Goal: Task Accomplishment & Management: Use online tool/utility

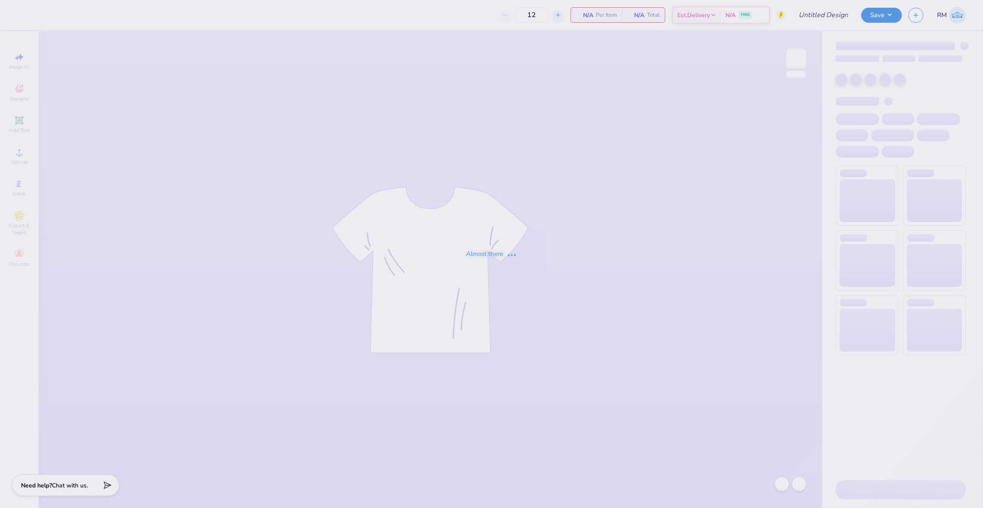
type input "APHI - Alpha Feast"
type input "255"
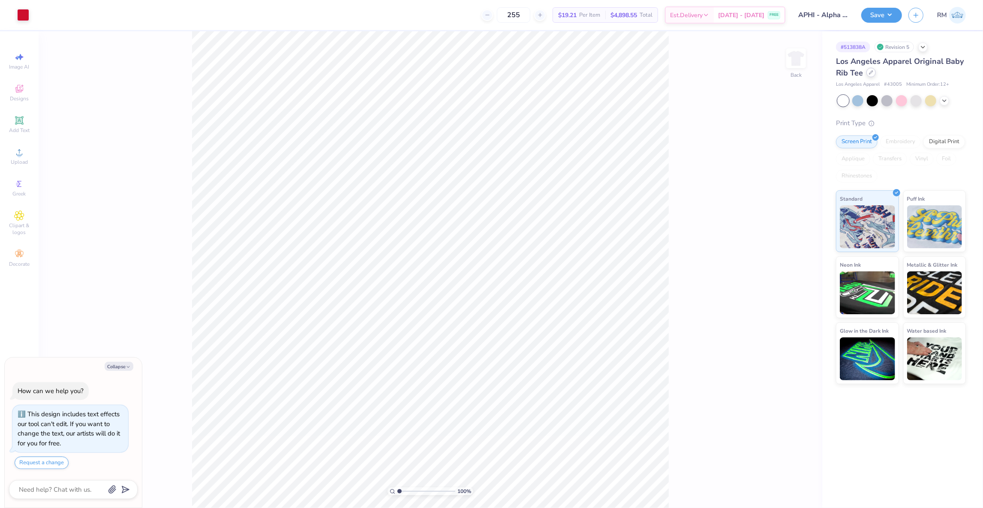
click at [871, 75] on div at bounding box center [870, 72] width 9 height 9
type textarea "x"
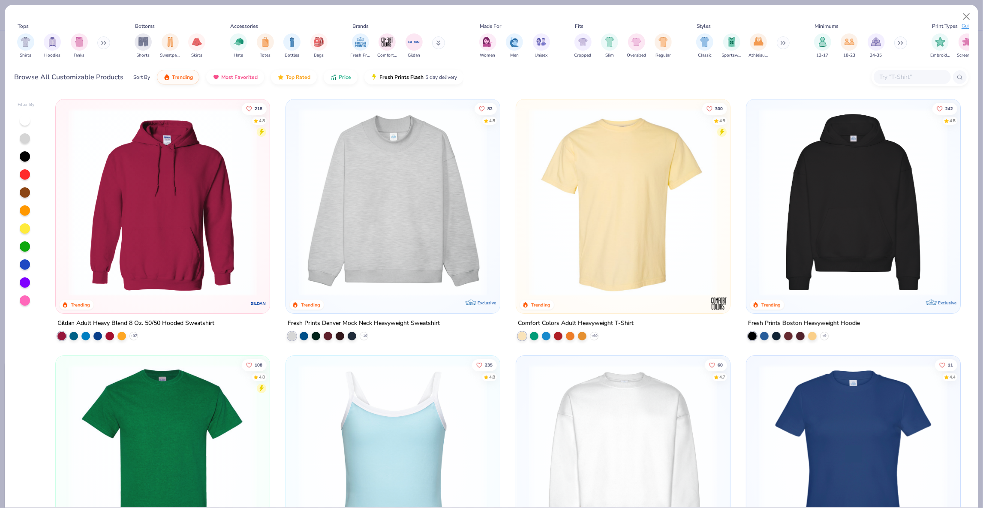
click at [898, 77] on input "text" at bounding box center [912, 77] width 66 height 10
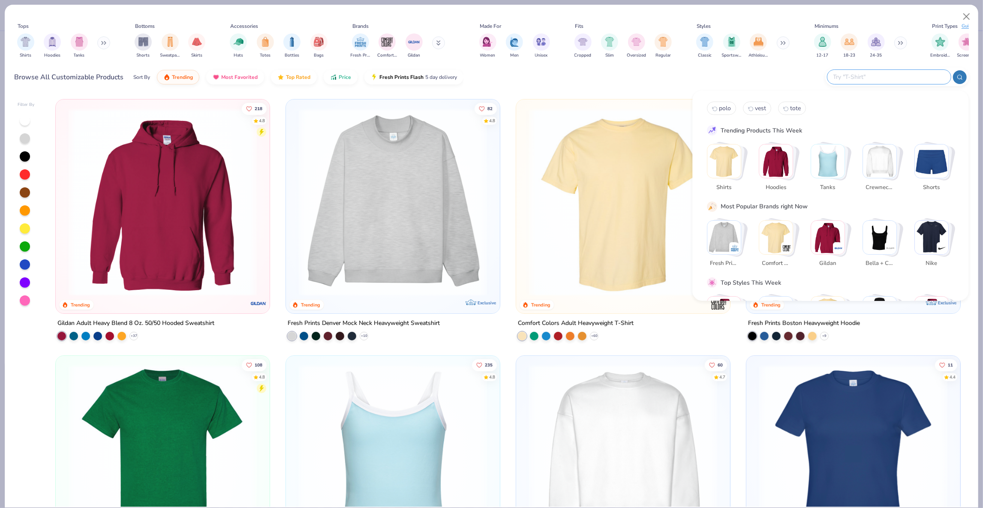
type input "x"
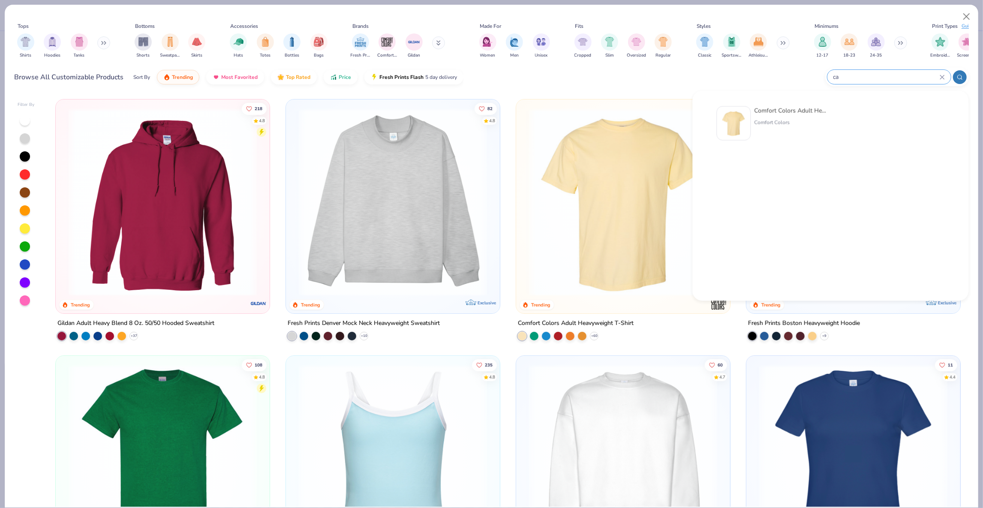
type input "c"
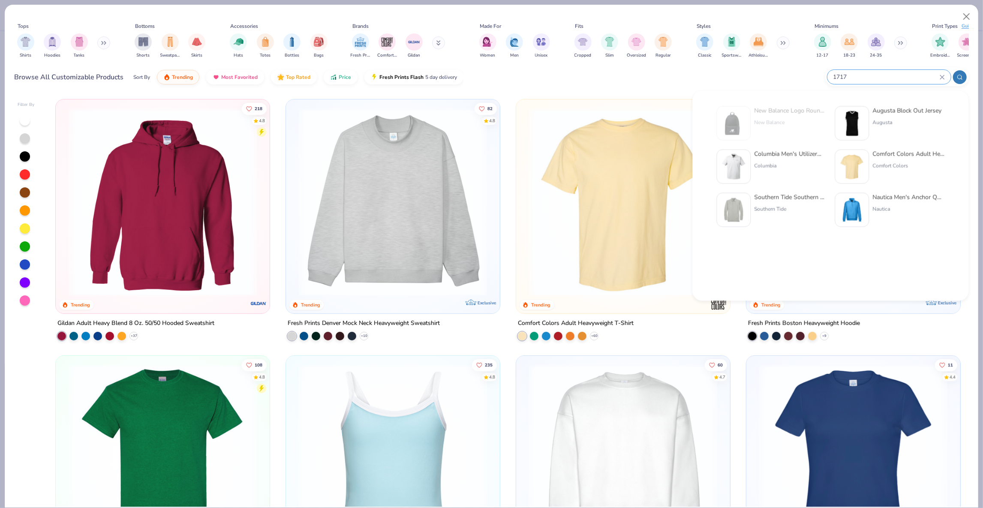
type input "1717"
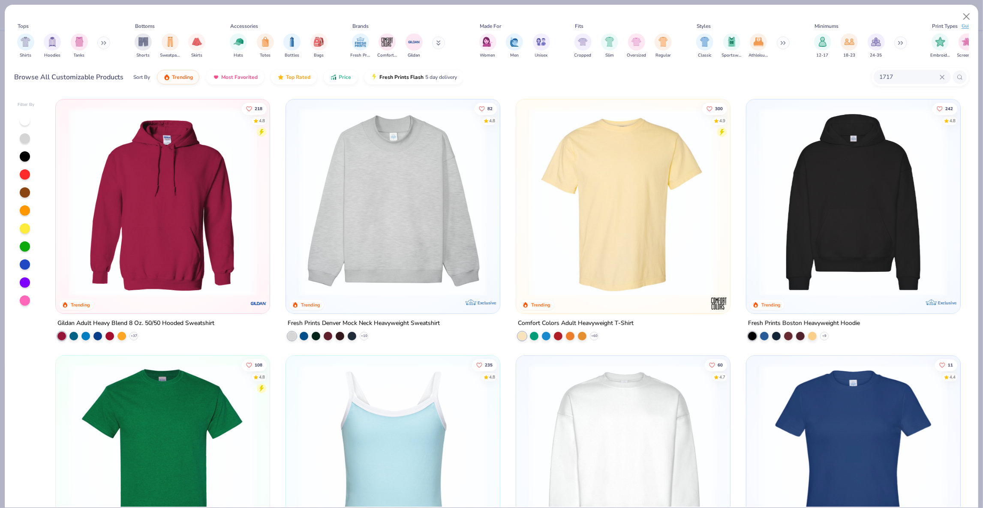
click at [553, 222] on img at bounding box center [623, 202] width 197 height 188
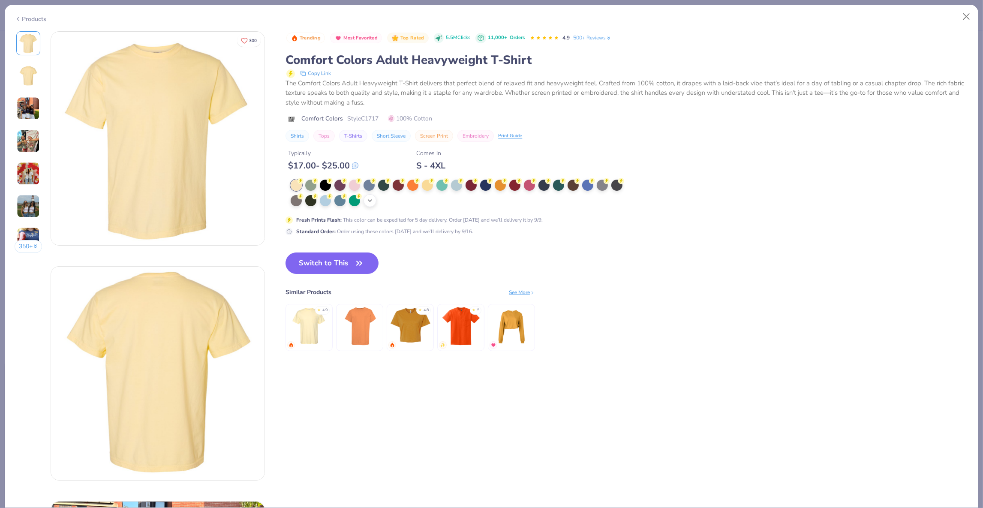
click at [372, 199] on icon at bounding box center [370, 200] width 7 height 7
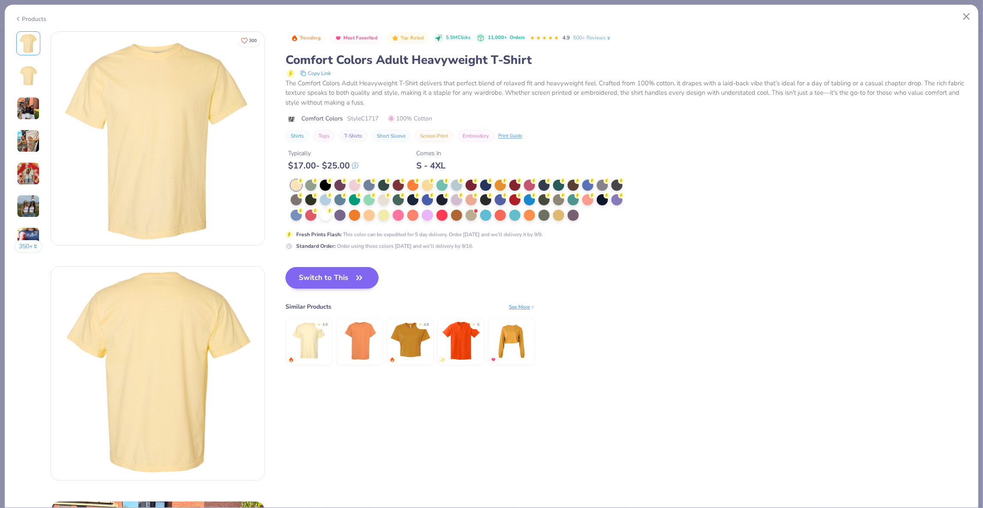
drag, startPoint x: 325, startPoint y: 214, endPoint x: 341, endPoint y: 271, distance: 58.9
click at [326, 214] on div at bounding box center [325, 215] width 11 height 11
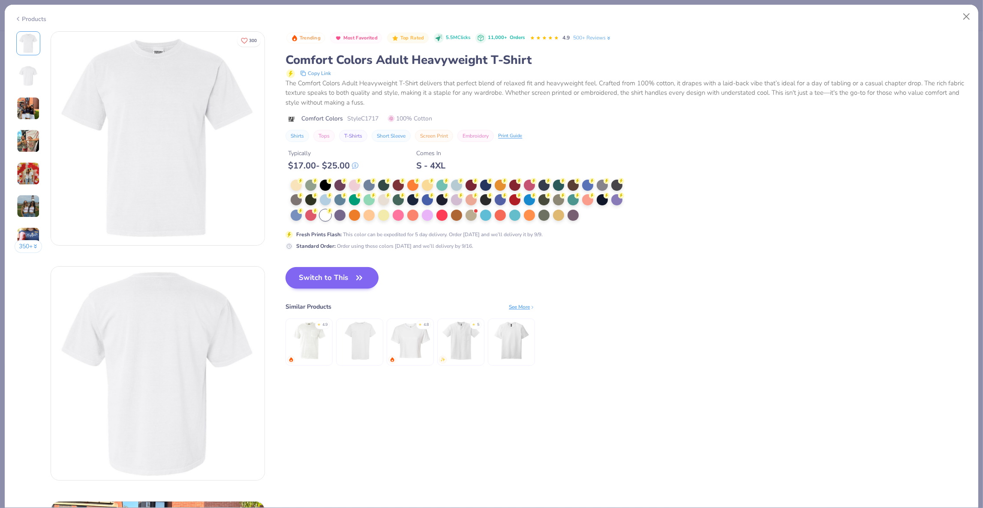
click at [330, 267] on button "Switch to This" at bounding box center [332, 277] width 93 height 21
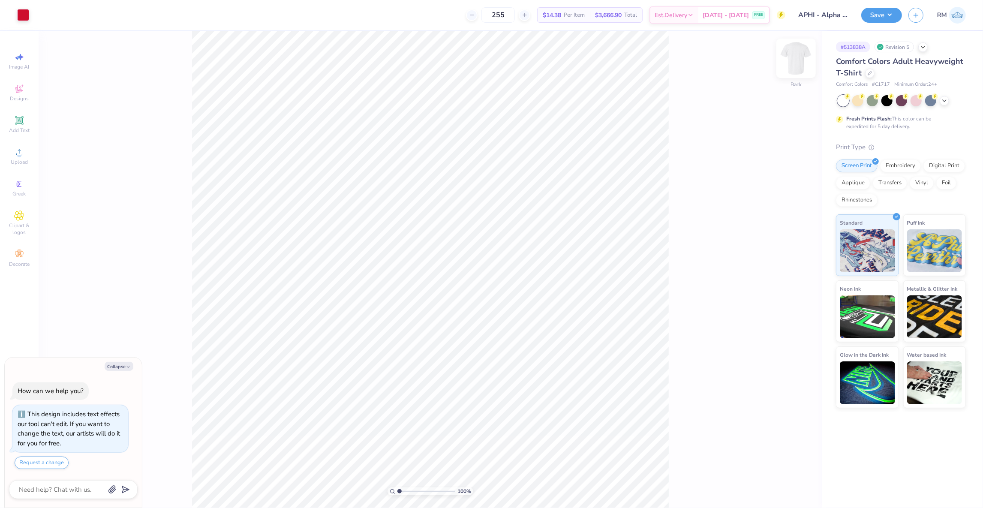
click at [798, 63] on img at bounding box center [796, 58] width 34 height 34
click at [798, 63] on img at bounding box center [796, 58] width 17 height 17
type textarea "x"
type input "3.00"
type textarea "x"
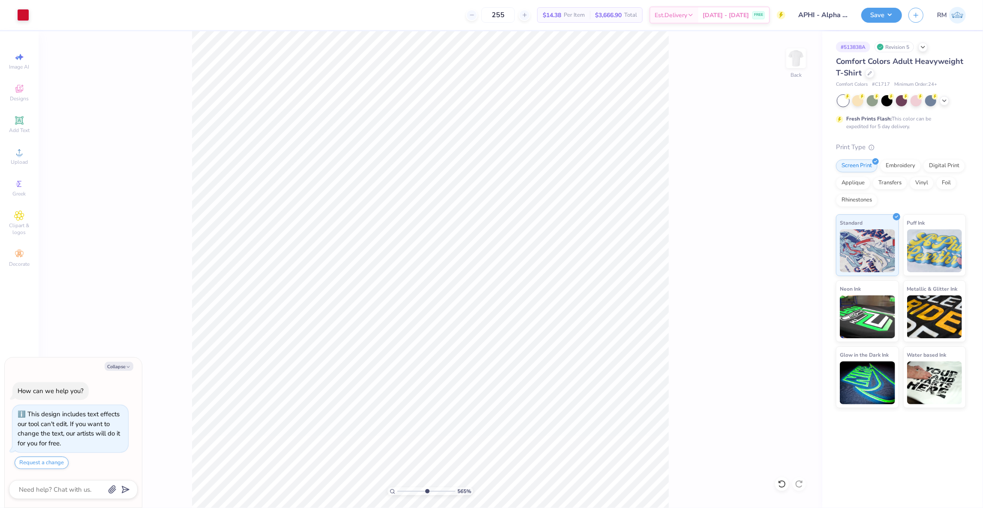
click at [426, 488] on input "range" at bounding box center [426, 491] width 58 height 8
type input "1.88"
drag, startPoint x: 418, startPoint y: 490, endPoint x: 405, endPoint y: 482, distance: 16.0
click at [405, 482] on div "198 %" at bounding box center [430, 269] width 477 height 477
click at [889, 12] on button "Save" at bounding box center [881, 13] width 41 height 15
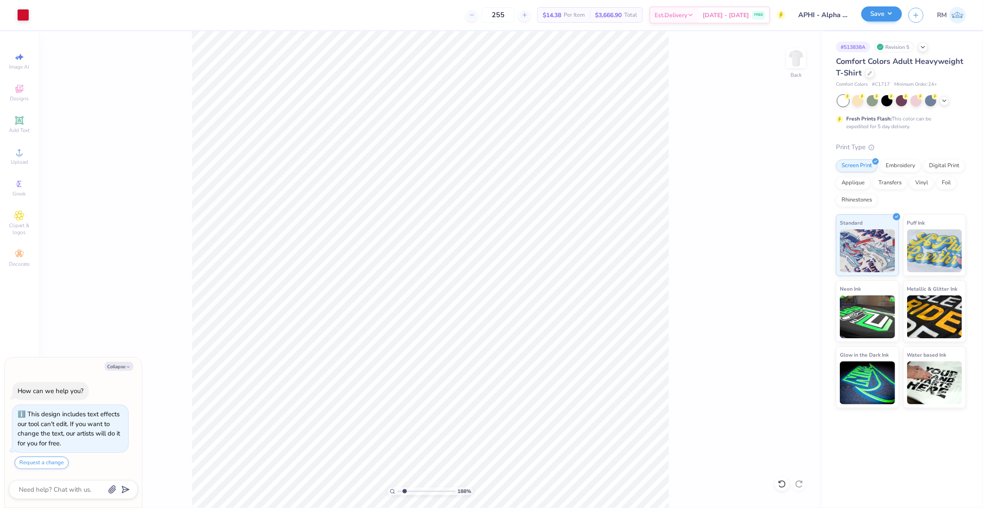
type textarea "x"
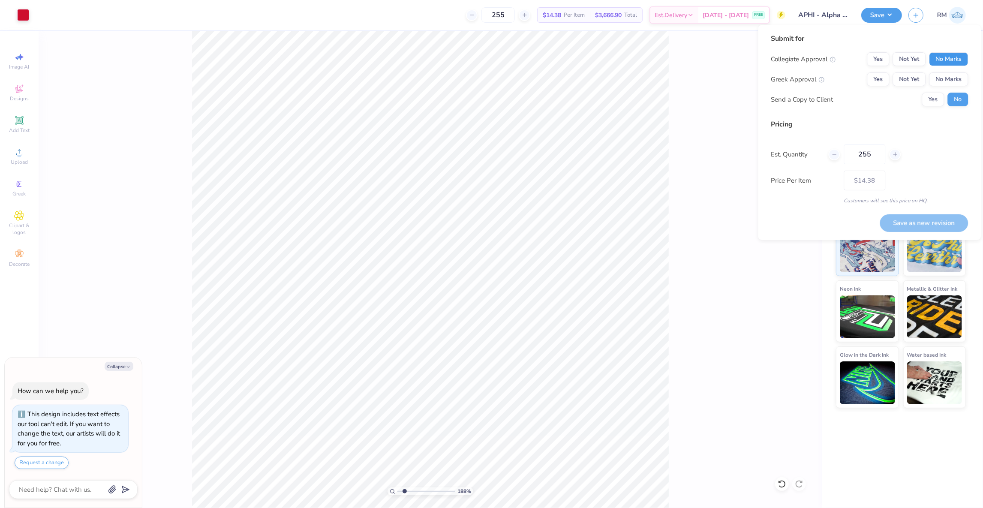
click at [962, 56] on button "No Marks" at bounding box center [948, 59] width 39 height 14
click at [911, 75] on button "Not Yet" at bounding box center [909, 79] width 33 height 14
click at [916, 224] on button "Save as new revision" at bounding box center [924, 223] width 88 height 18
type input "$14.38"
type textarea "x"
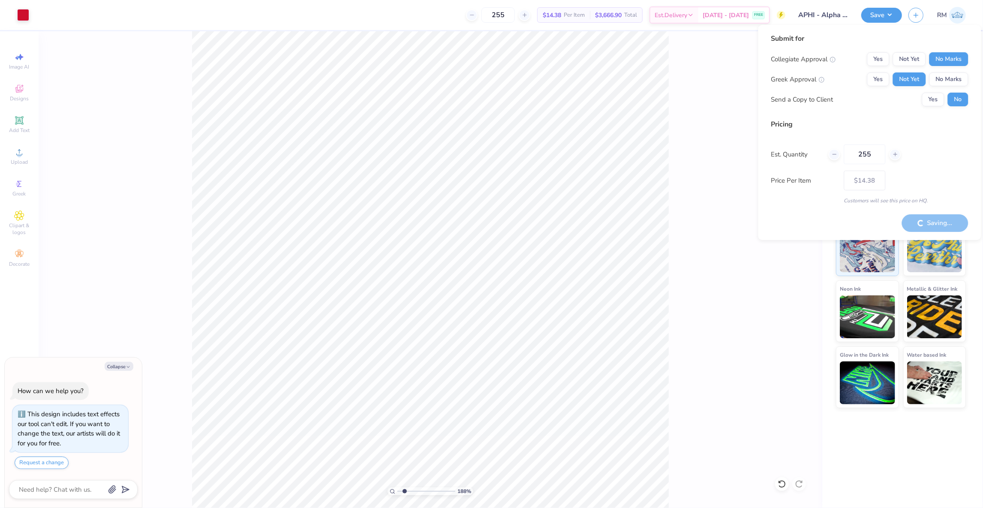
type input "– –"
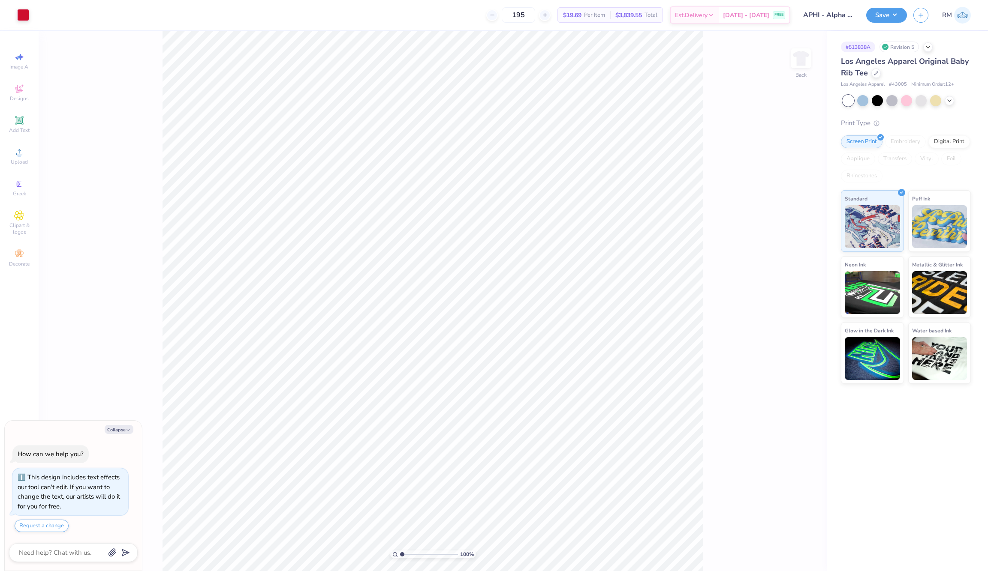
click at [875, 79] on div "Los Angeles Apparel Original Baby Rib Tee Los Angeles Apparel # 43005 Minimum O…" at bounding box center [906, 72] width 130 height 33
click at [875, 75] on div at bounding box center [875, 72] width 9 height 9
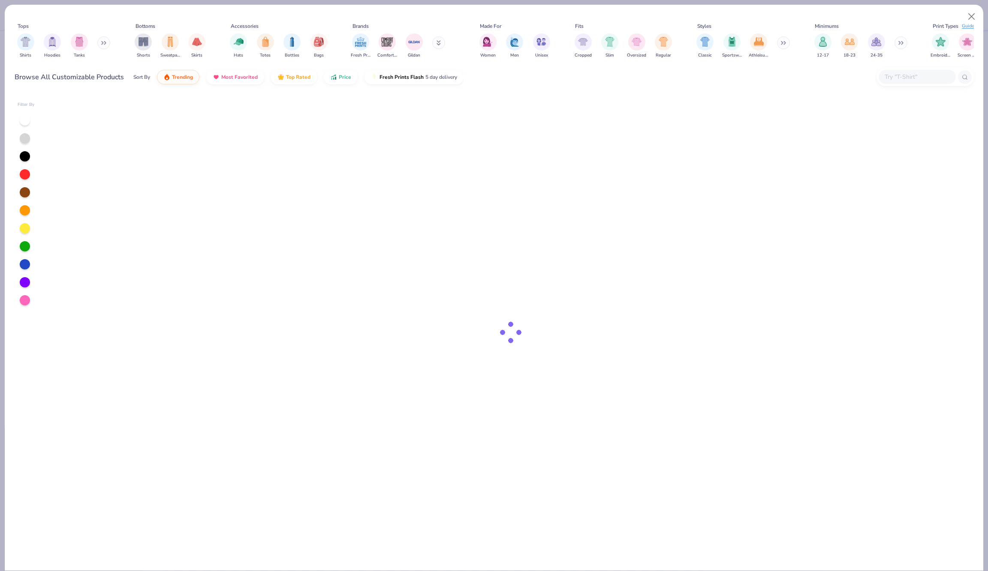
type textarea "x"
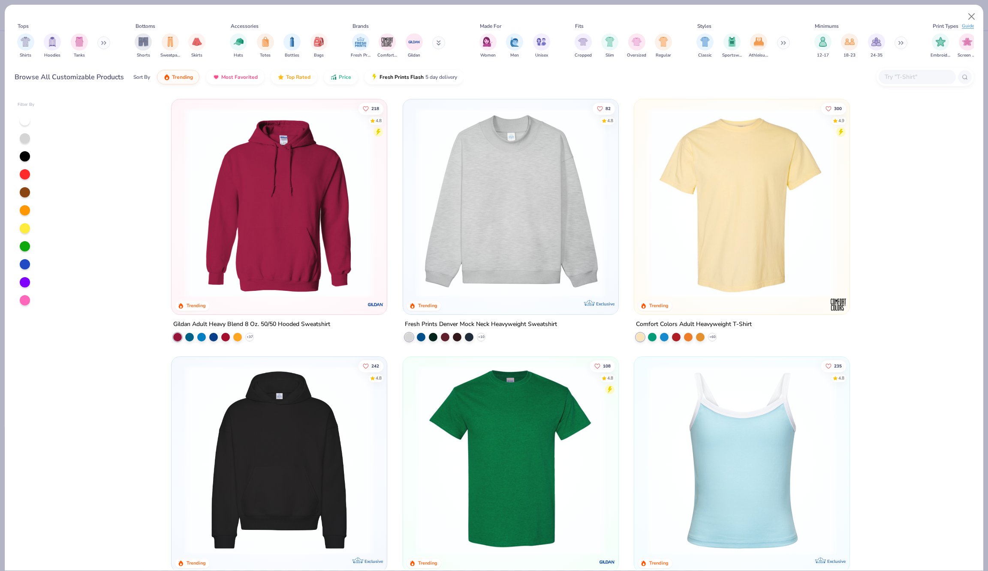
click at [898, 77] on input "text" at bounding box center [917, 77] width 66 height 10
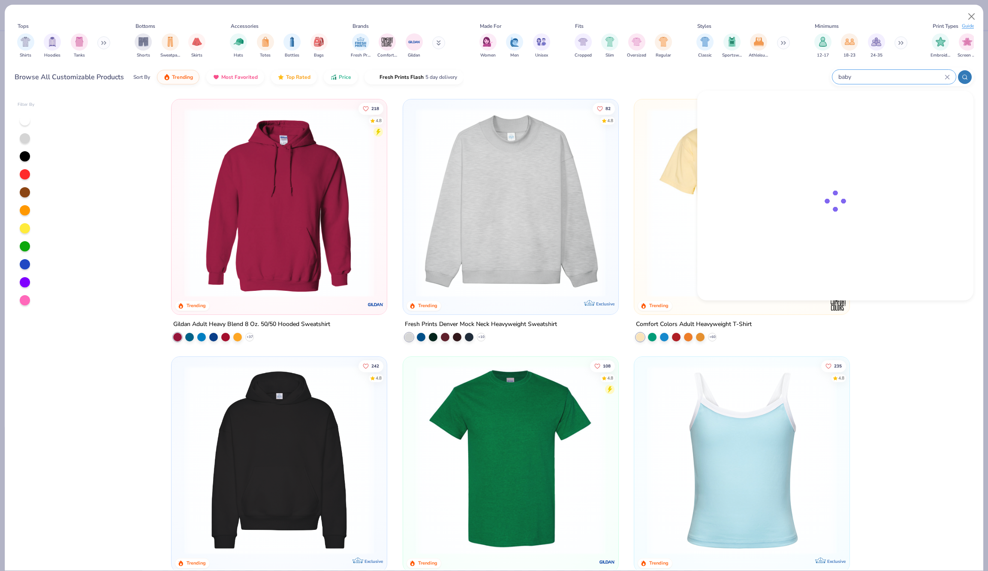
type input "baby"
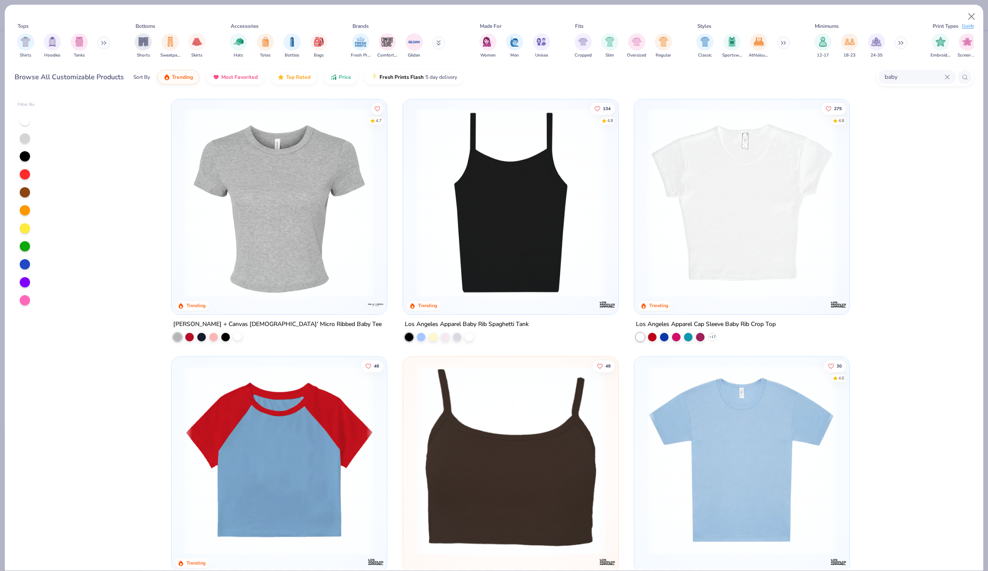
click at [239, 334] on div at bounding box center [237, 336] width 9 height 9
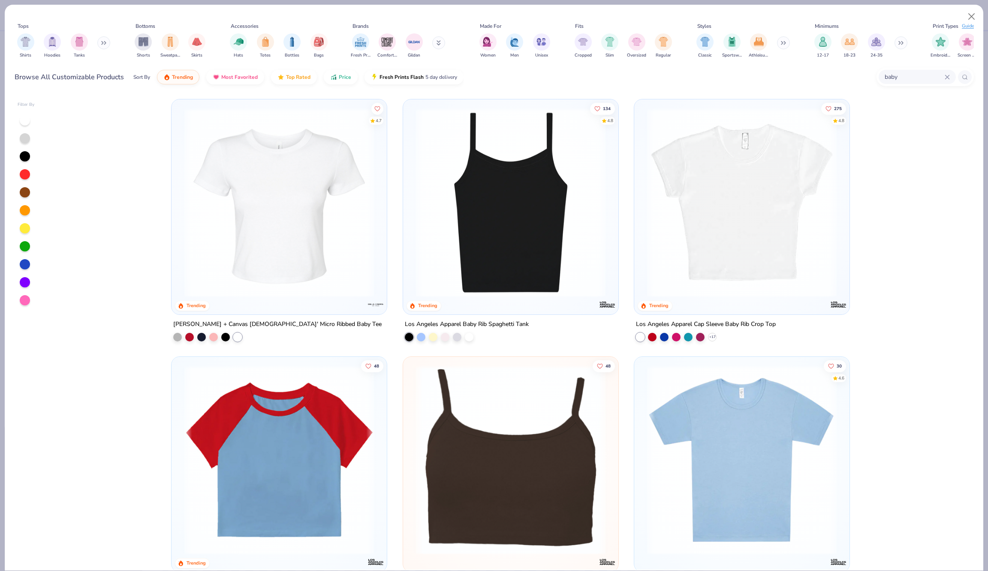
click at [297, 234] on img at bounding box center [279, 202] width 198 height 189
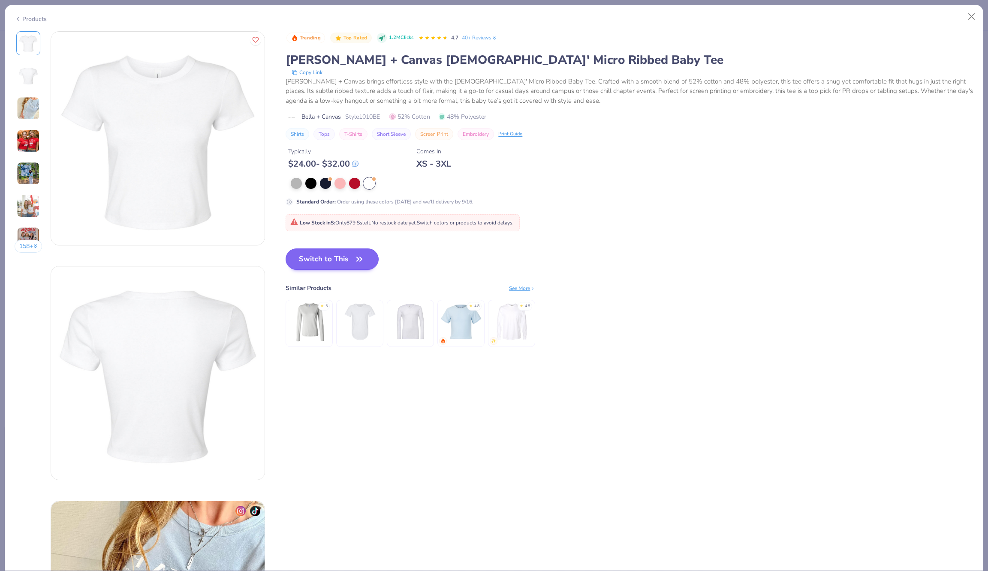
click at [303, 256] on button "Switch to This" at bounding box center [332, 259] width 93 height 21
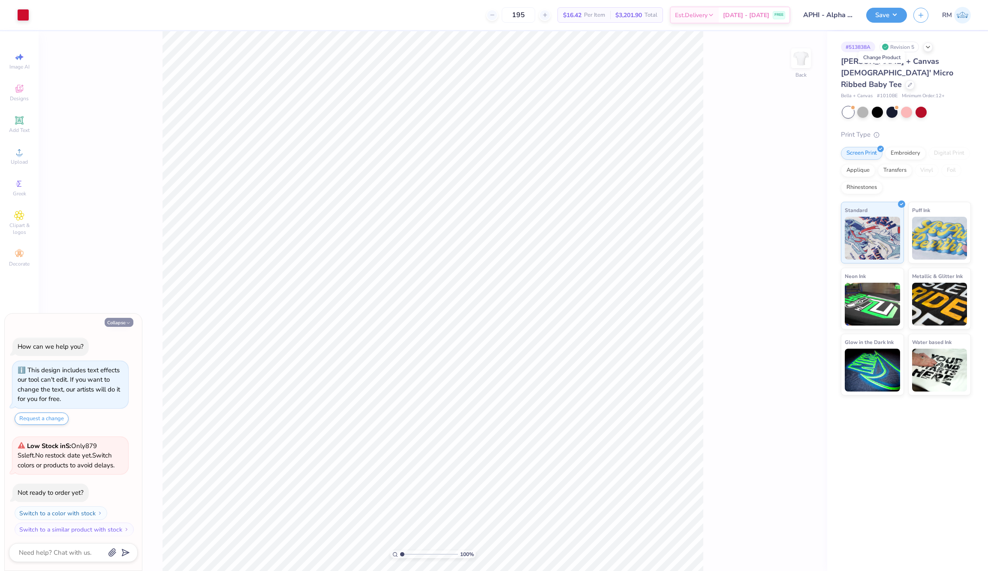
click at [127, 322] on icon "button" at bounding box center [128, 323] width 5 height 5
type textarea "x"
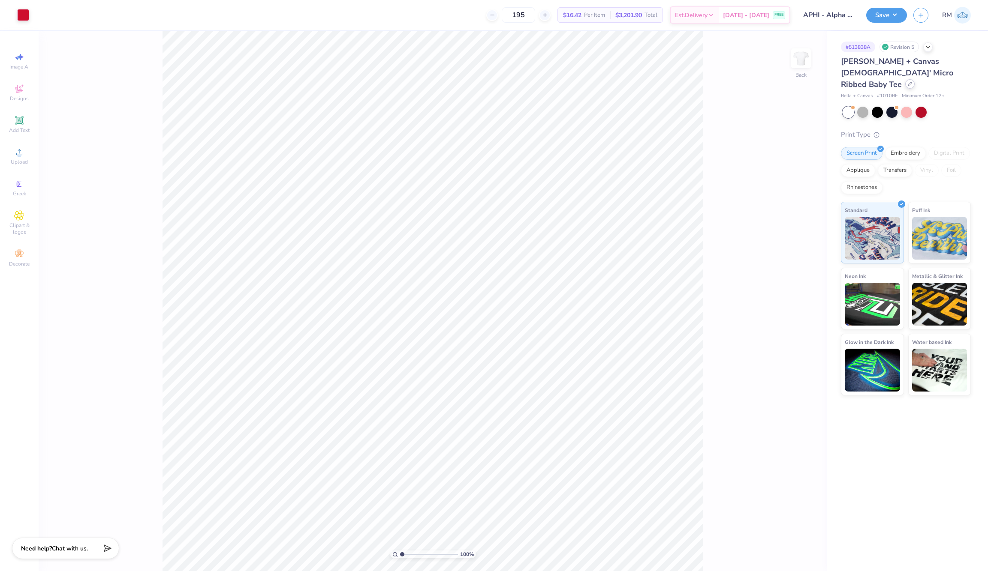
click at [908, 82] on icon at bounding box center [910, 84] width 4 height 4
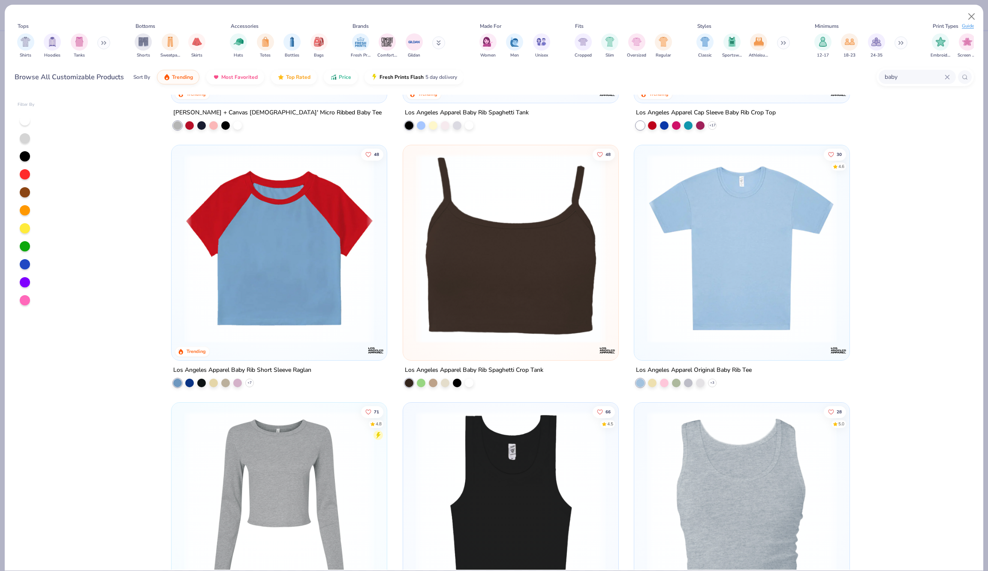
scroll to position [218, 0]
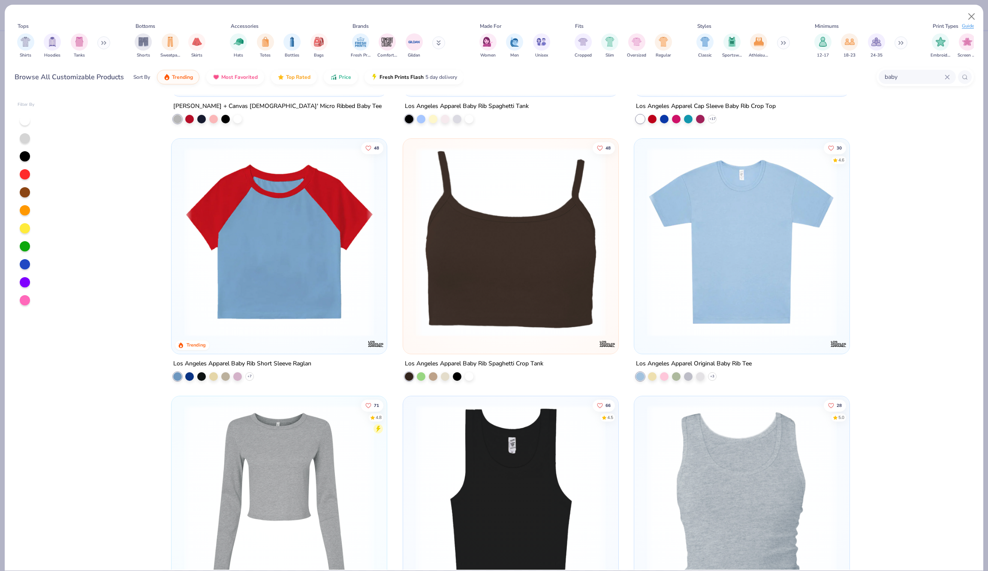
click at [665, 311] on img at bounding box center [742, 241] width 198 height 189
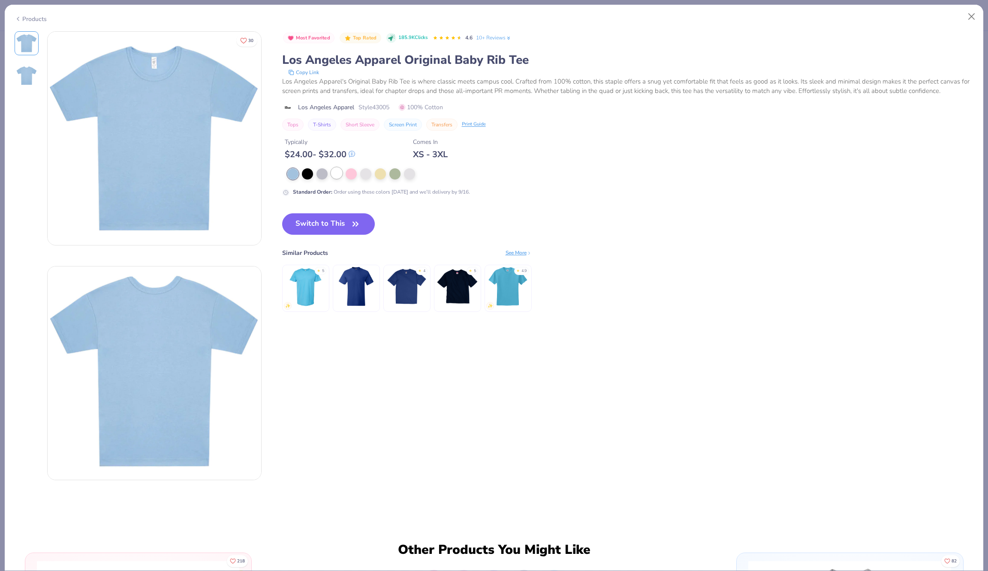
click at [337, 174] on div at bounding box center [336, 173] width 11 height 11
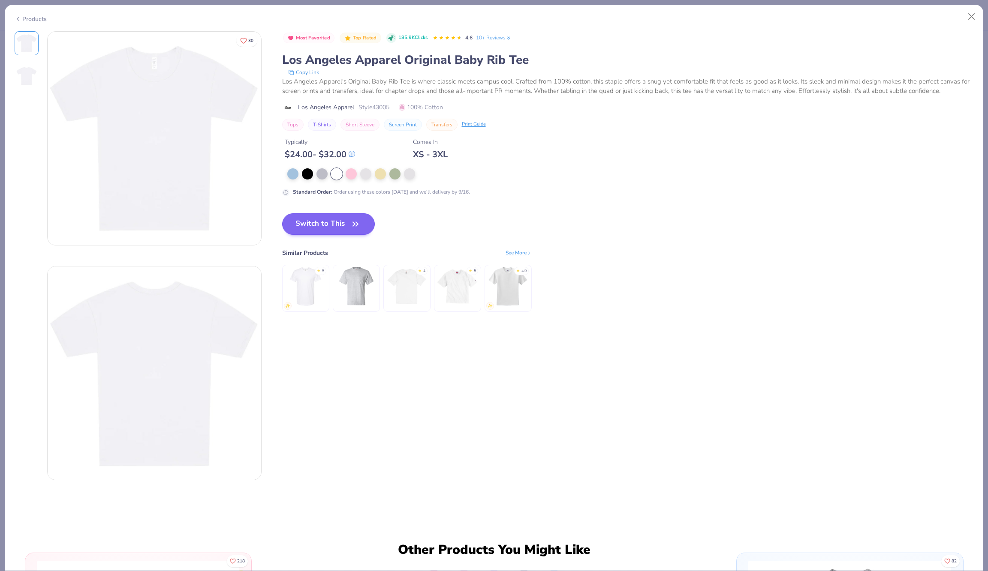
click at [336, 215] on button "Switch to This" at bounding box center [328, 223] width 93 height 21
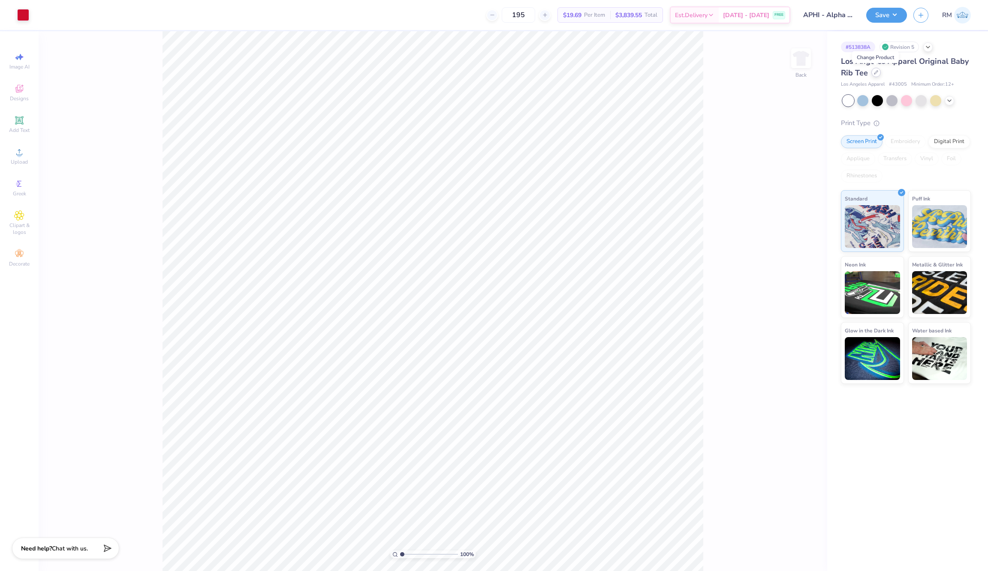
click at [876, 76] on div at bounding box center [875, 72] width 9 height 9
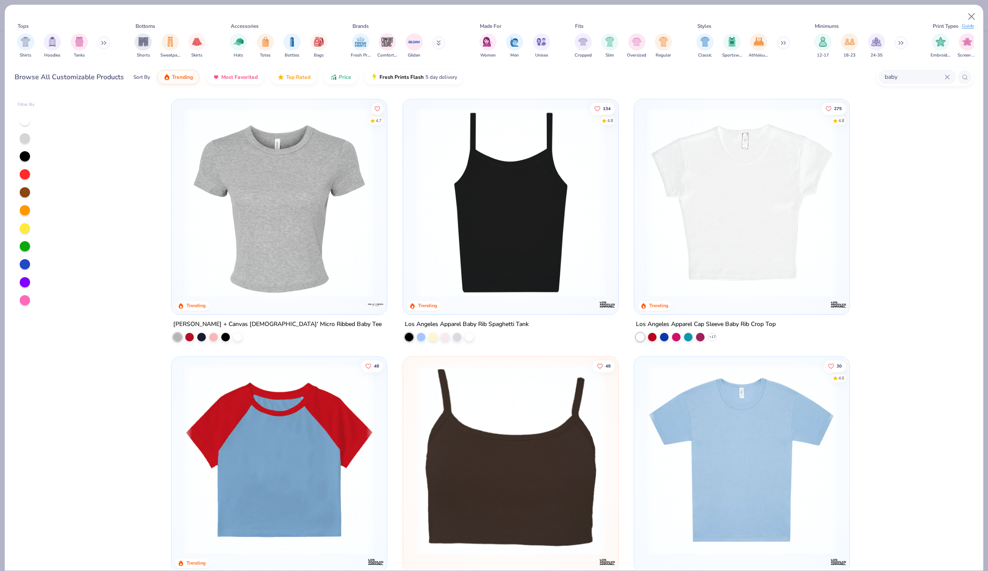
click at [241, 280] on img at bounding box center [279, 202] width 198 height 189
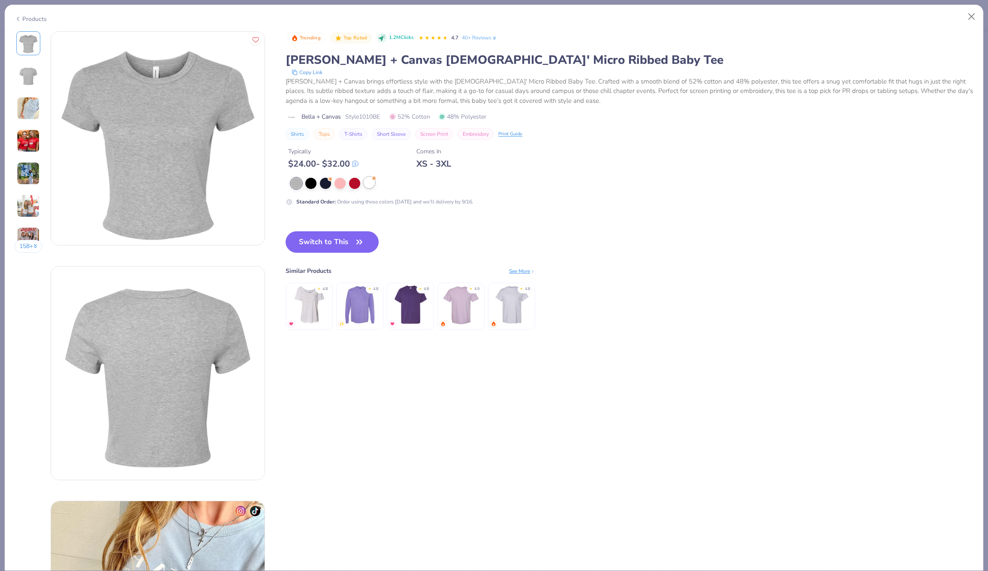
click at [371, 180] on div at bounding box center [369, 182] width 11 height 11
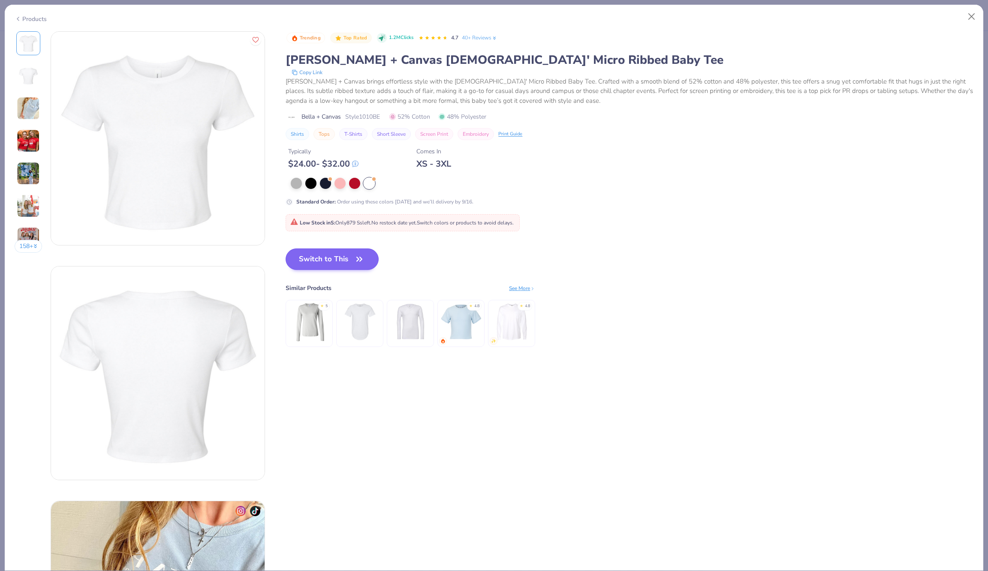
click at [348, 254] on button "Switch to This" at bounding box center [332, 259] width 93 height 21
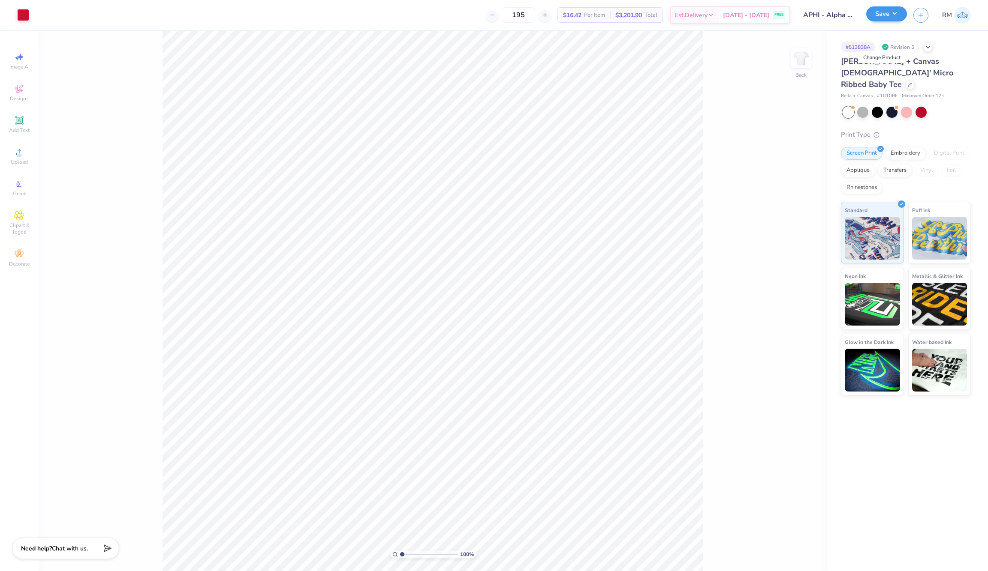
click at [899, 17] on button "Save" at bounding box center [886, 13] width 41 height 15
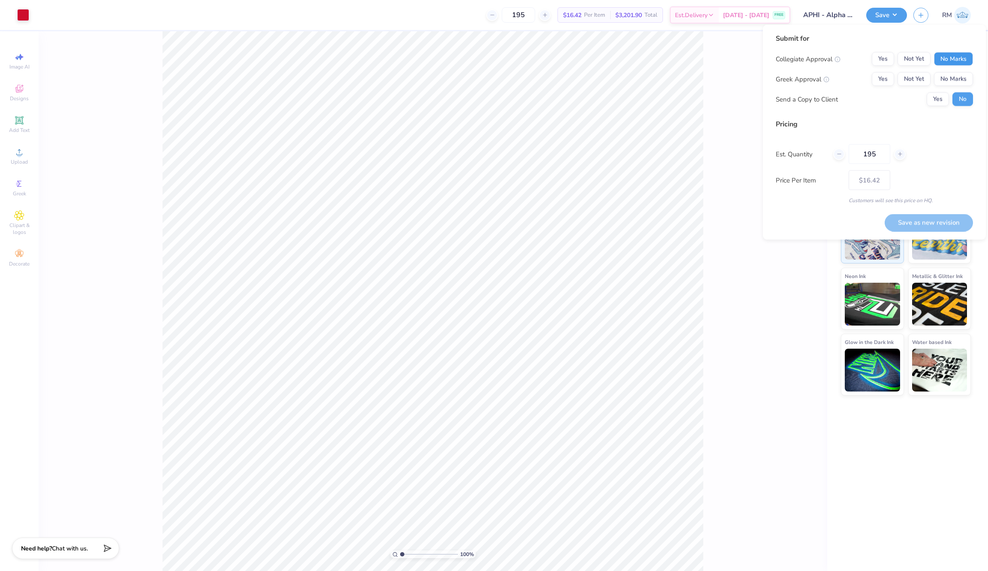
click at [938, 57] on button "No Marks" at bounding box center [953, 59] width 39 height 14
click at [909, 81] on button "Not Yet" at bounding box center [913, 79] width 33 height 14
click at [906, 227] on button "Save as new revision" at bounding box center [928, 223] width 88 height 18
type input "$19.48"
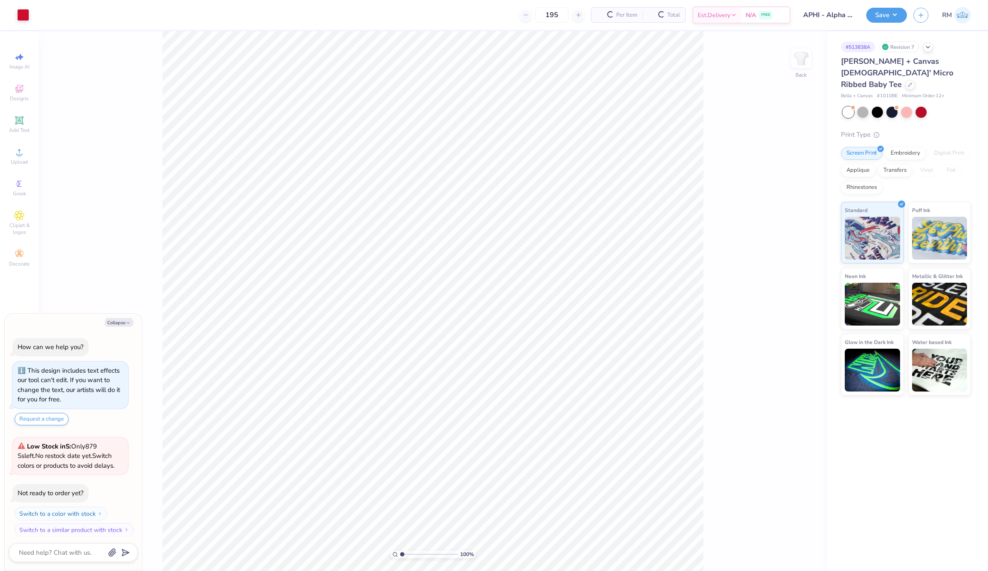
scroll to position [0, 0]
click at [581, 15] on span "$19.48" at bounding box center [572, 15] width 18 height 9
click at [592, 12] on span "Per Item" at bounding box center [594, 15] width 21 height 9
drag, startPoint x: 575, startPoint y: 15, endPoint x: 595, endPoint y: 15, distance: 20.1
click at [595, 15] on div "$19.48 Per Item" at bounding box center [584, 15] width 52 height 15
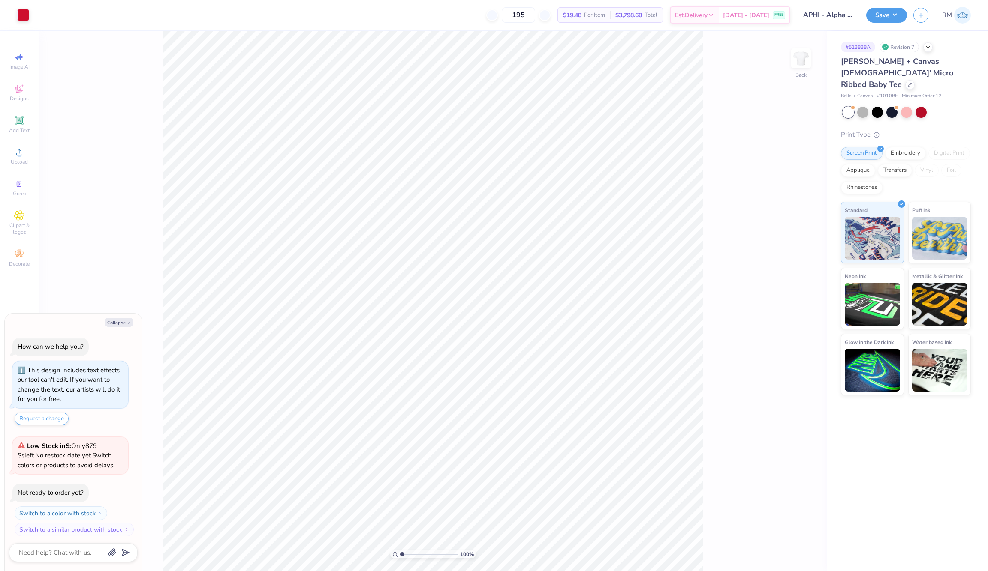
click at [633, 17] on span "$3,798.60" at bounding box center [628, 15] width 27 height 9
click at [908, 82] on icon at bounding box center [910, 84] width 4 height 4
type textarea "x"
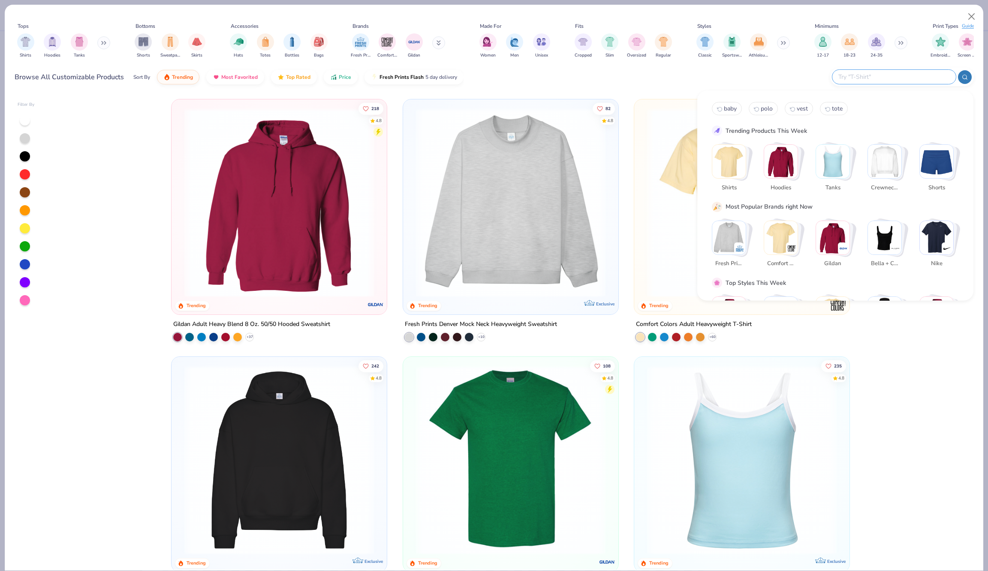
click at [901, 80] on input "text" at bounding box center [893, 77] width 112 height 10
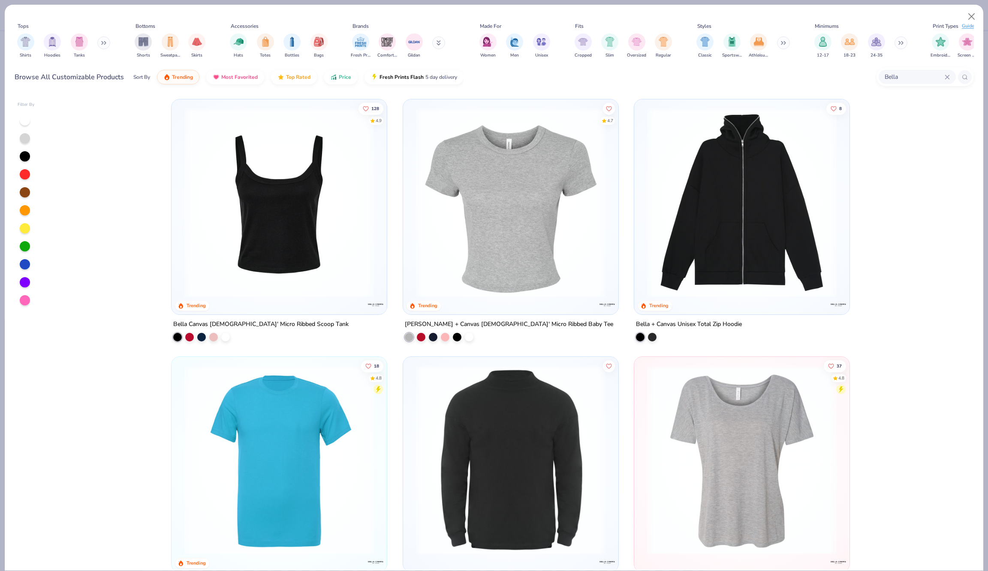
type input "Bella"
click at [518, 262] on img at bounding box center [511, 202] width 198 height 189
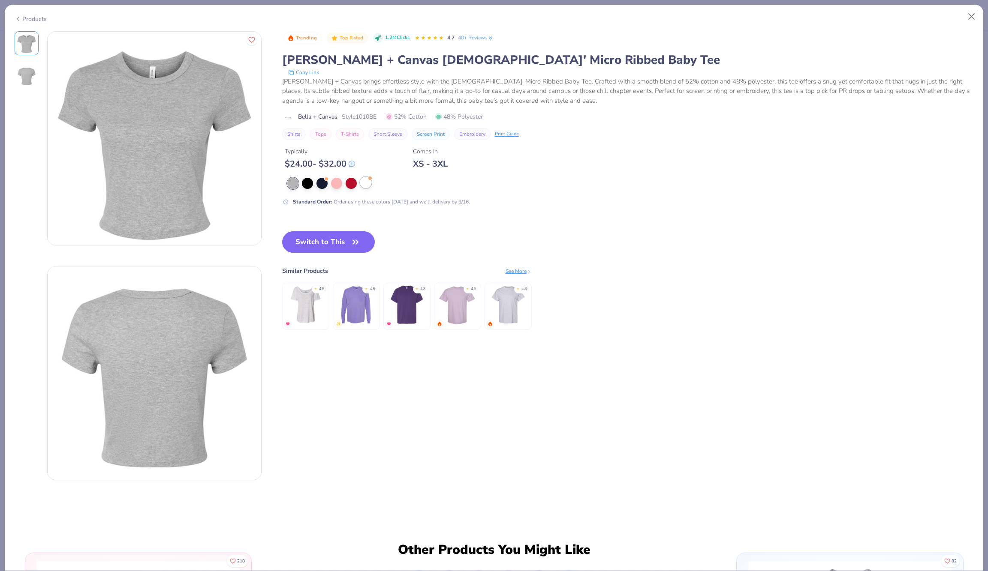
click at [364, 181] on div at bounding box center [365, 182] width 11 height 11
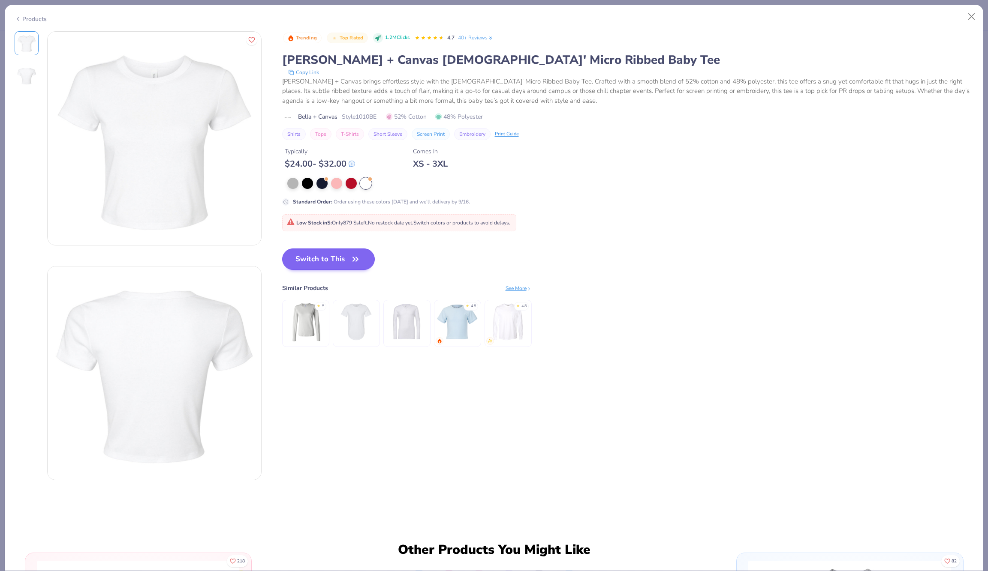
click at [331, 263] on button "Switch to This" at bounding box center [328, 259] width 93 height 21
type textarea "x"
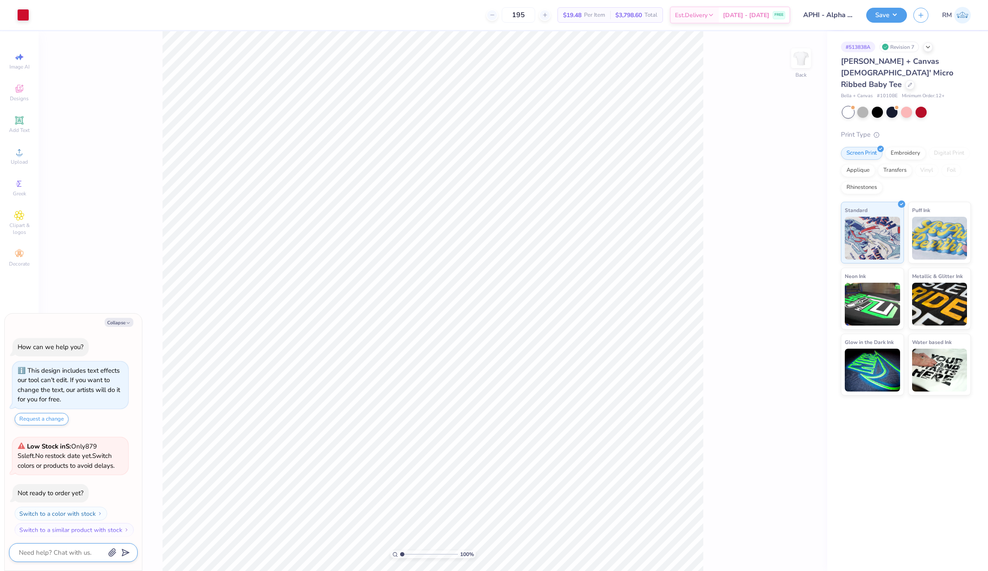
click at [68, 547] on textarea at bounding box center [61, 552] width 87 height 11
type textarea "t"
type textarea "x"
type textarea "th"
type textarea "x"
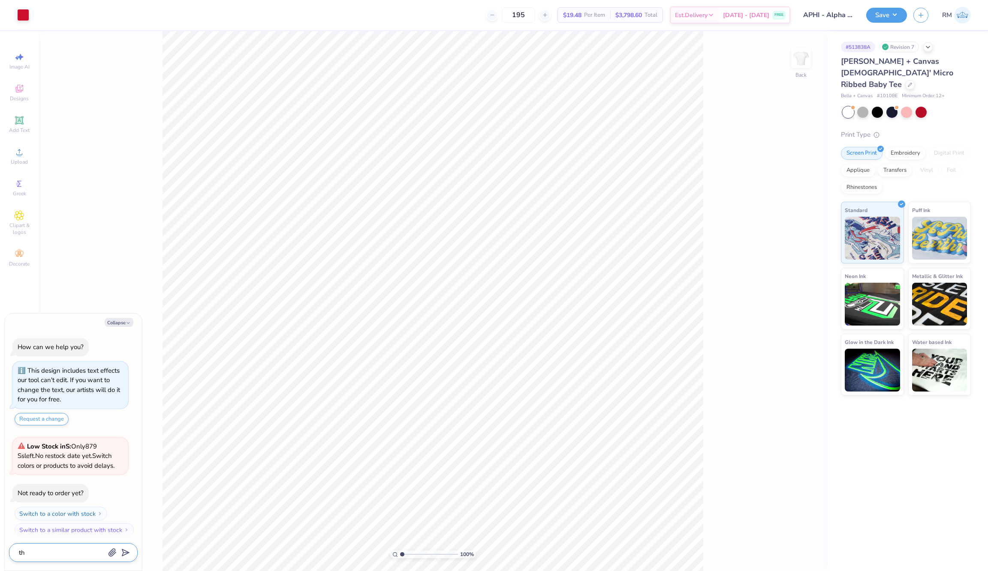
type textarea "the"
type textarea "x"
type textarea "the"
type textarea "x"
type textarea "the p"
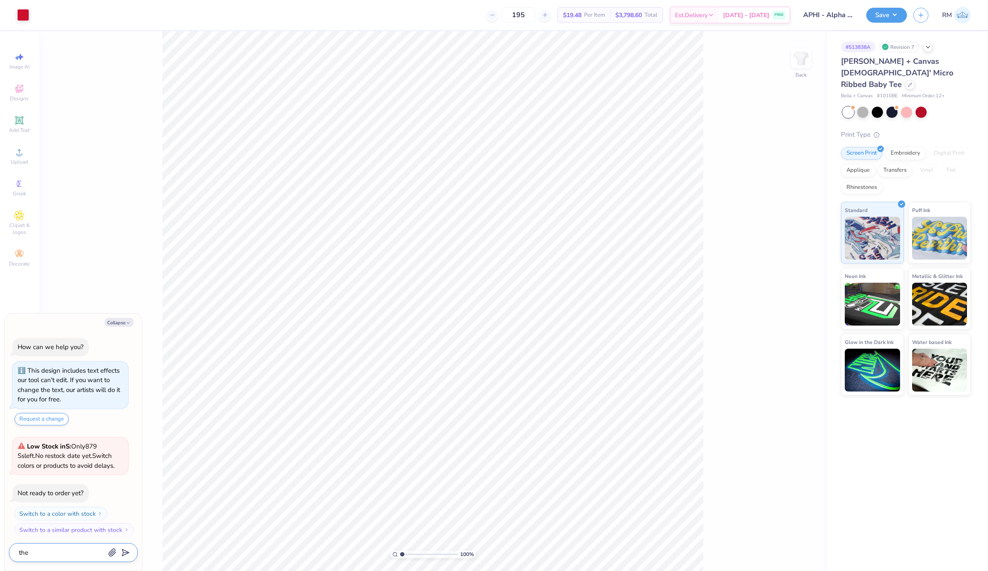
type textarea "x"
type textarea "the pr"
type textarea "x"
type textarea "the pri"
type textarea "x"
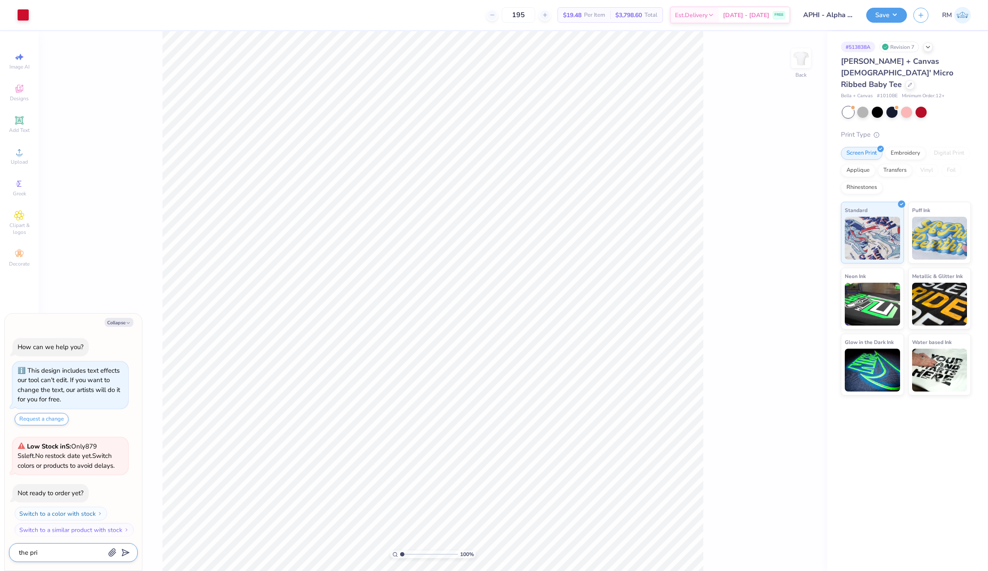
type textarea "the pric"
type textarea "x"
type textarea "the prici"
type textarea "x"
type textarea "the pricin"
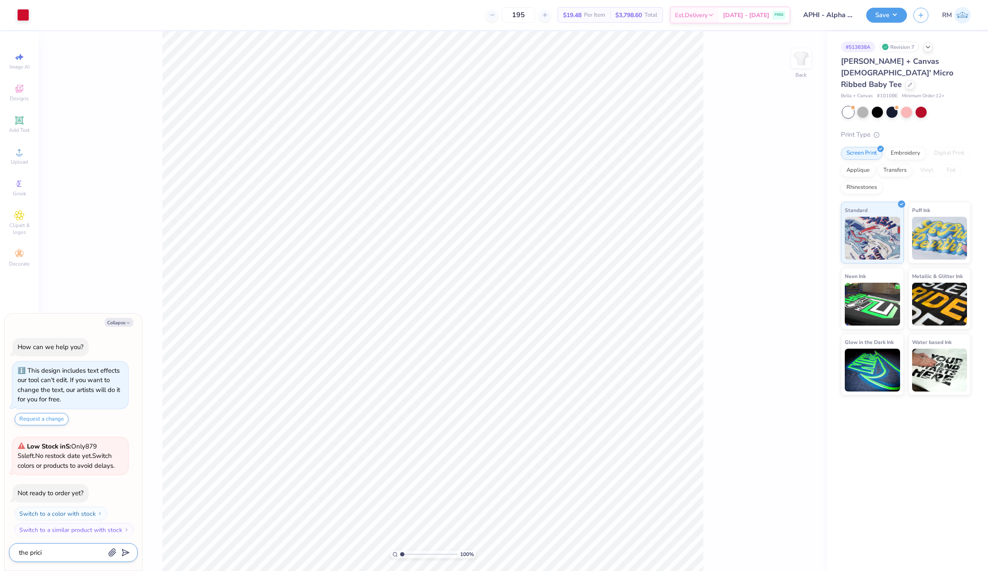
type textarea "x"
type textarea "the pricing"
type textarea "x"
type textarea "the pricing"
type textarea "x"
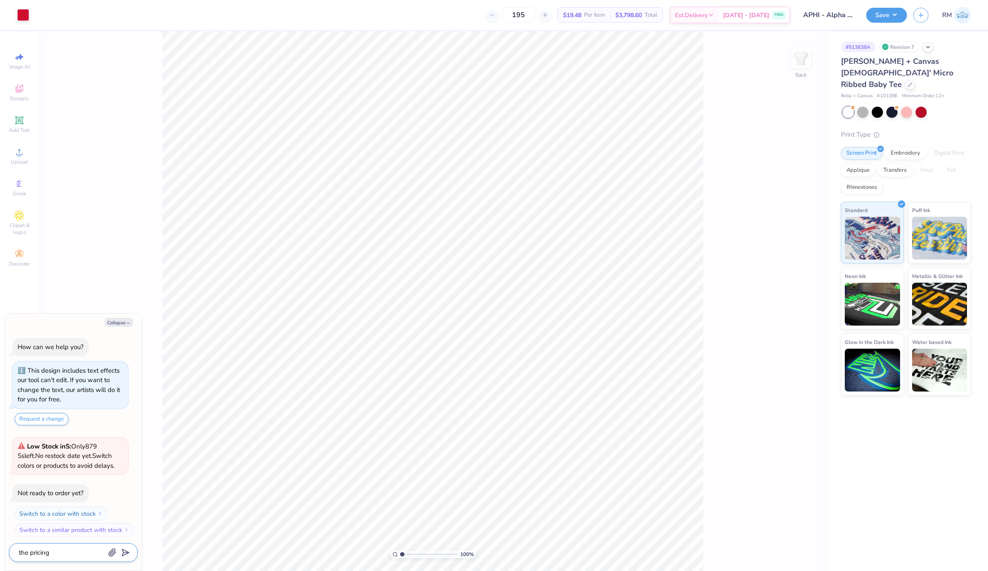
type textarea "the pricing s"
type textarea "x"
type textarea "the pricing sa"
type textarea "x"
type textarea "the pricing sai"
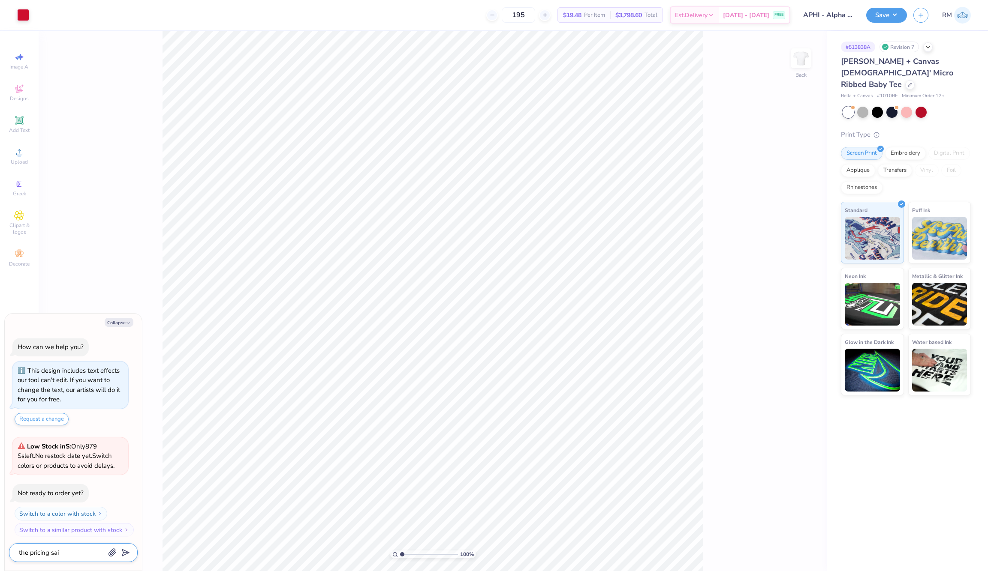
type textarea "x"
type textarea "the pricing said"
type textarea "x"
type textarea "the pricing said"
type textarea "x"
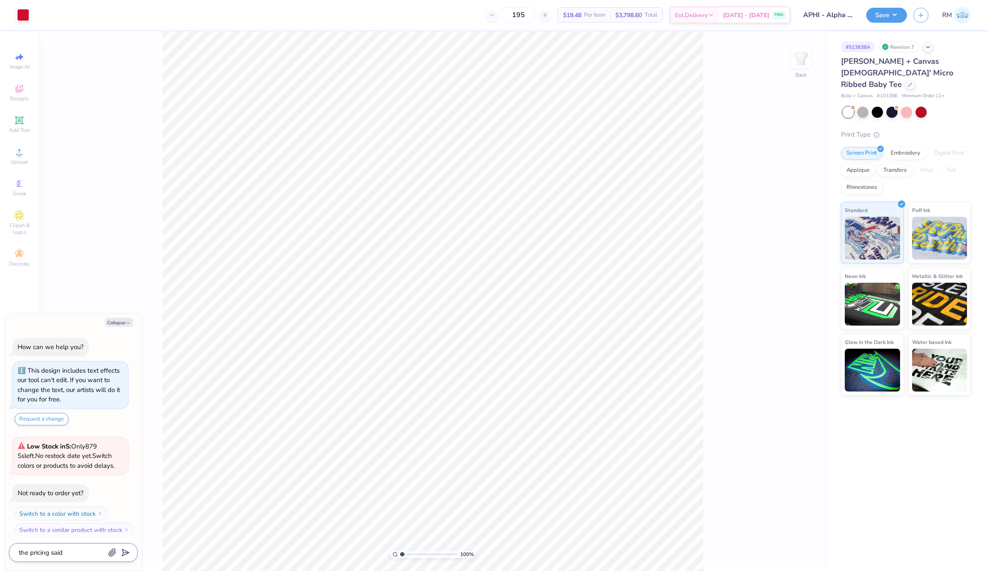
type textarea "the pricing said 1"
type textarea "x"
type textarea "the pricing said 16"
type textarea "x"
type textarea "the pricing said 16"
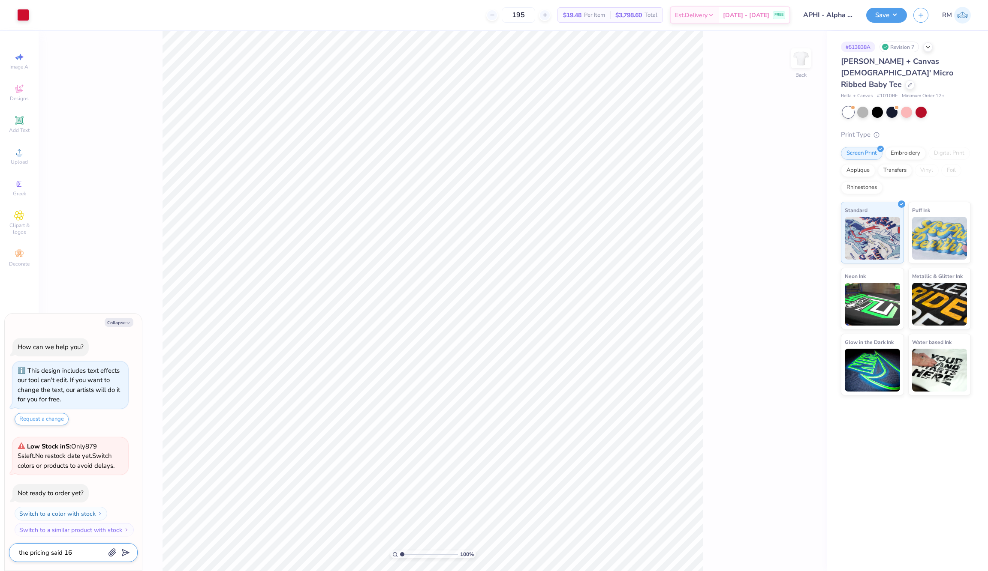
type textarea "x"
type textarea "the pricing said 16 b"
type textarea "x"
type textarea "the pricing said 16 bu"
type textarea "x"
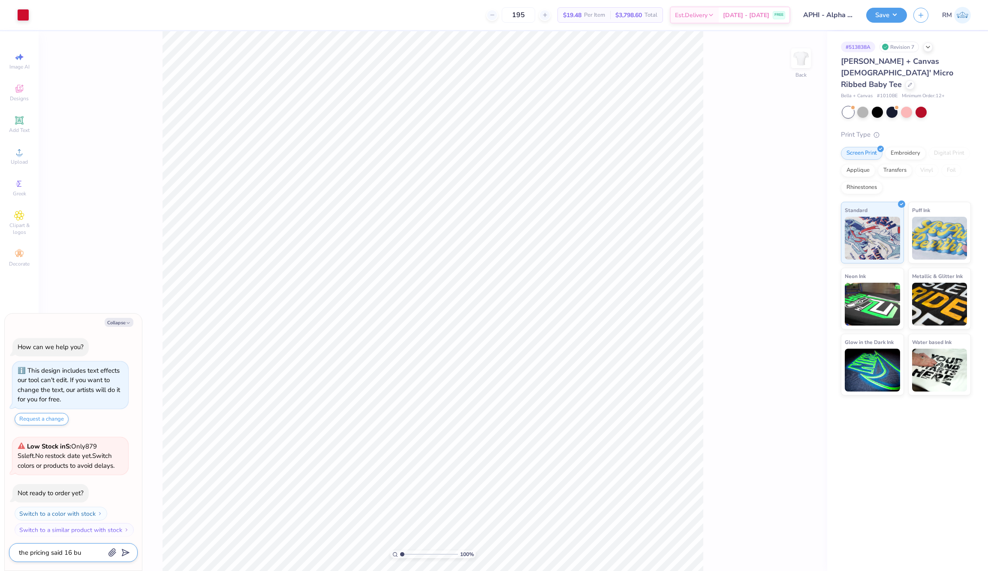
type textarea "the pricing said 16 but"
type textarea "x"
type textarea "the pricing said 16 but"
type textarea "x"
type textarea "the pricing said 16 but s"
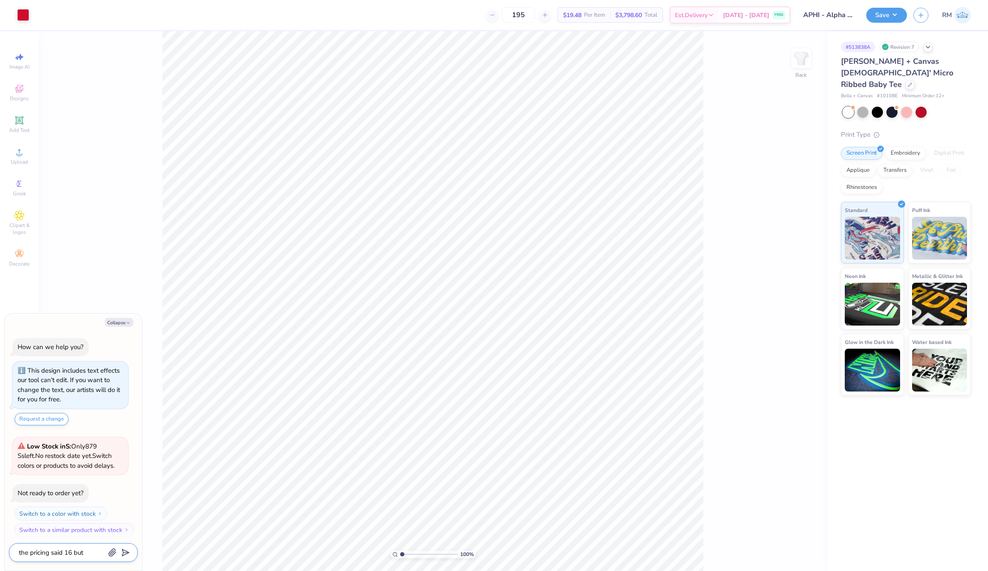
type textarea "x"
type textarea "the pricing said 16 but sw"
type textarea "x"
type textarea "the pricing said 16 but swi"
type textarea "x"
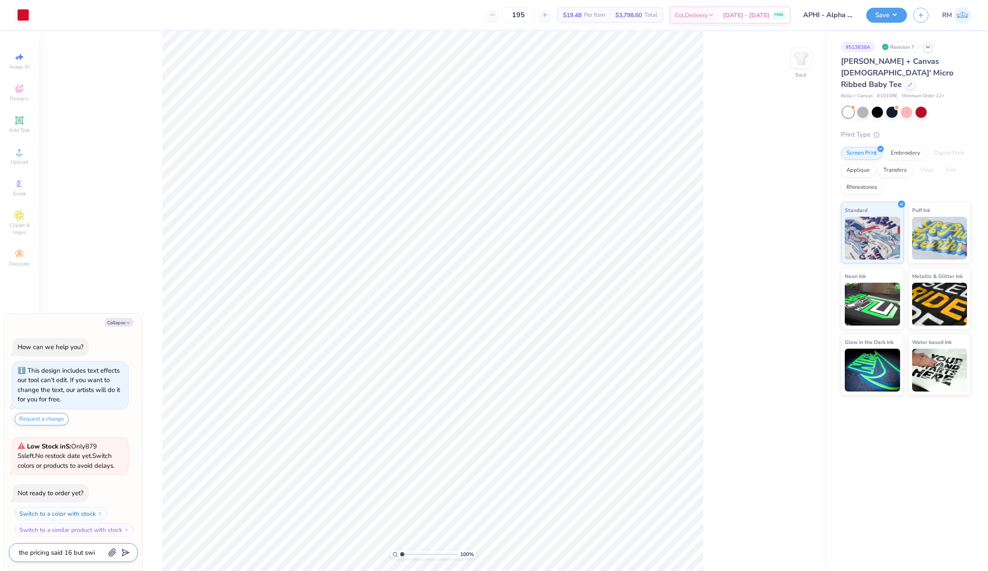
type textarea "the pricing said 16 but swit"
type textarea "x"
type textarea "the pricing said 16 but switc"
type textarea "x"
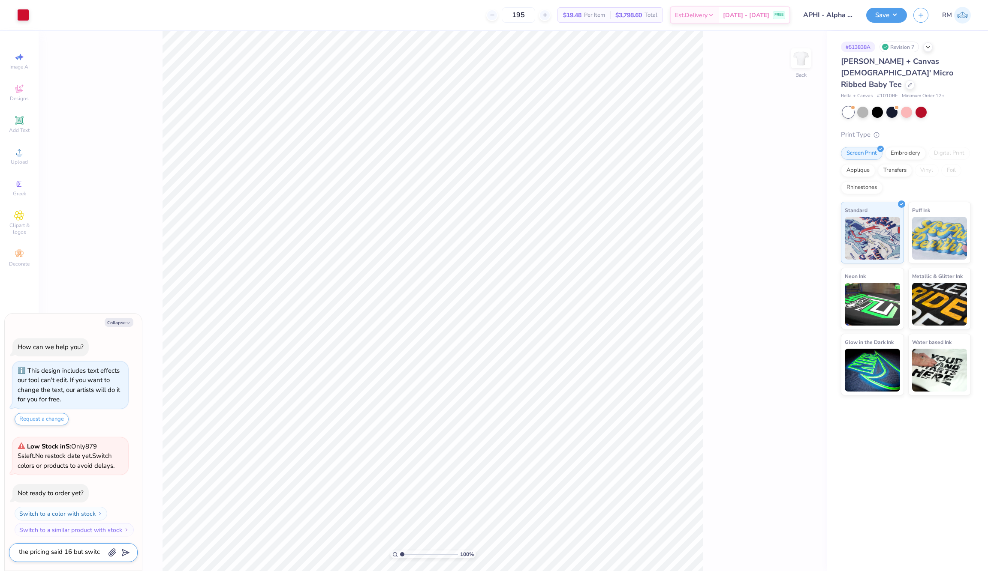
type textarea "the pricing said 16 but switch"
type textarea "x"
type textarea "the pricing said 16 but switche"
type textarea "x"
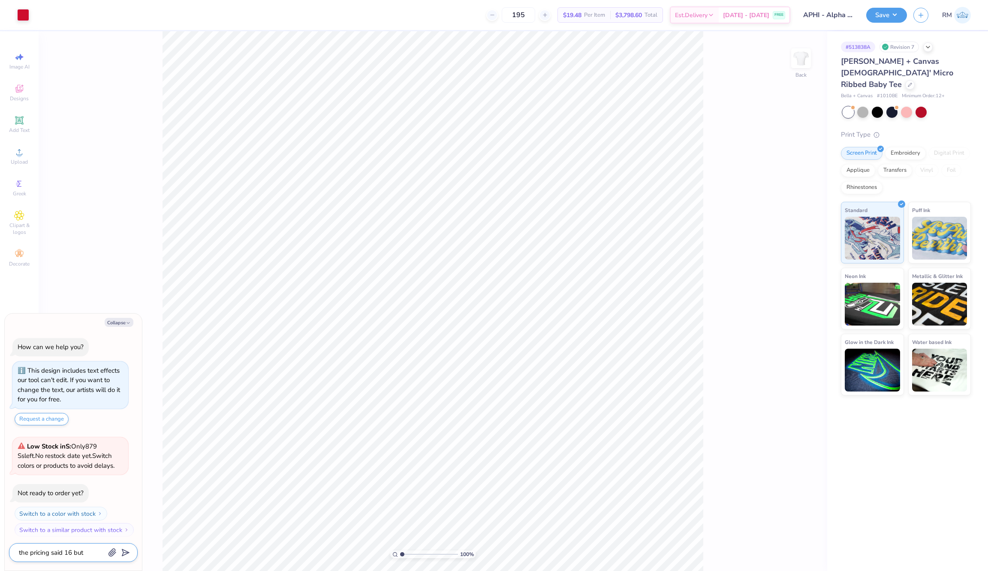
type textarea "the pricing said 16 but switched"
type textarea "x"
type textarea "the pricing said 16 but switched"
type textarea "x"
type textarea "the pricing said 16 but switched t"
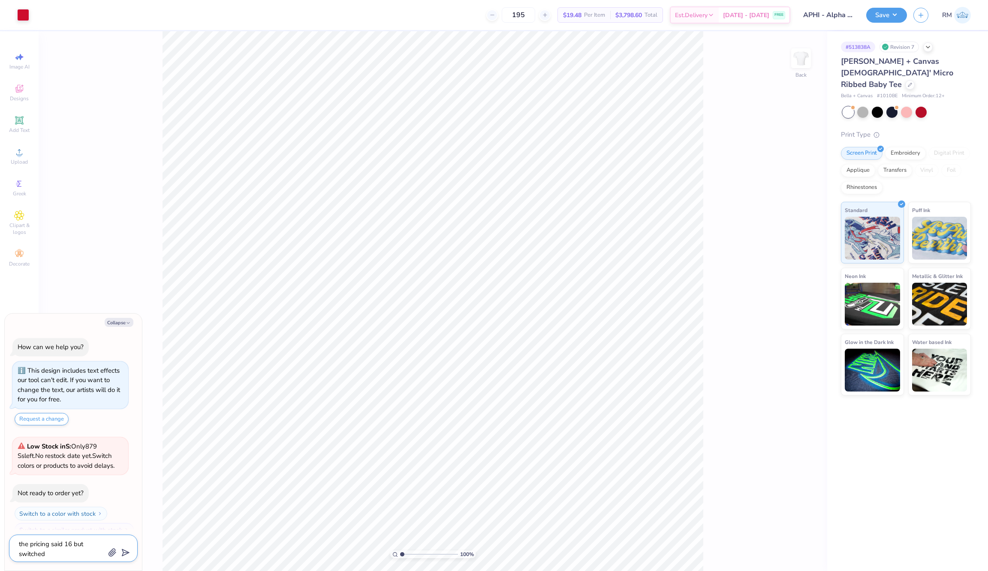
type textarea "x"
type textarea "the pricing said 16 but switched to"
type textarea "x"
type textarea "the pricing said 16 but switched to"
type textarea "x"
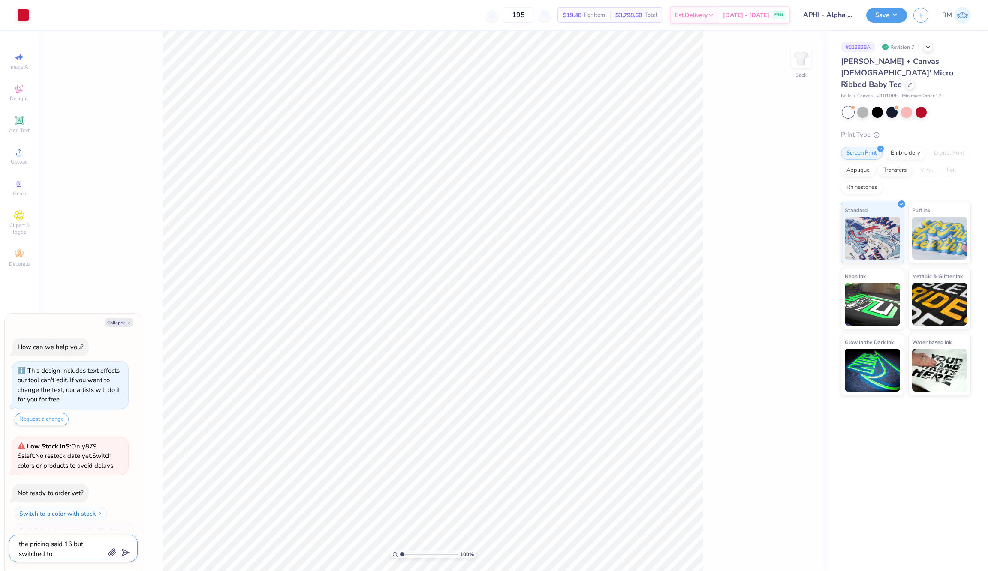
type textarea "the pricing said 16 but switched to 1"
type textarea "x"
type textarea "the pricing said 16 but switched to 19"
type textarea "x"
type textarea "the pricing said 16 but switched to 19"
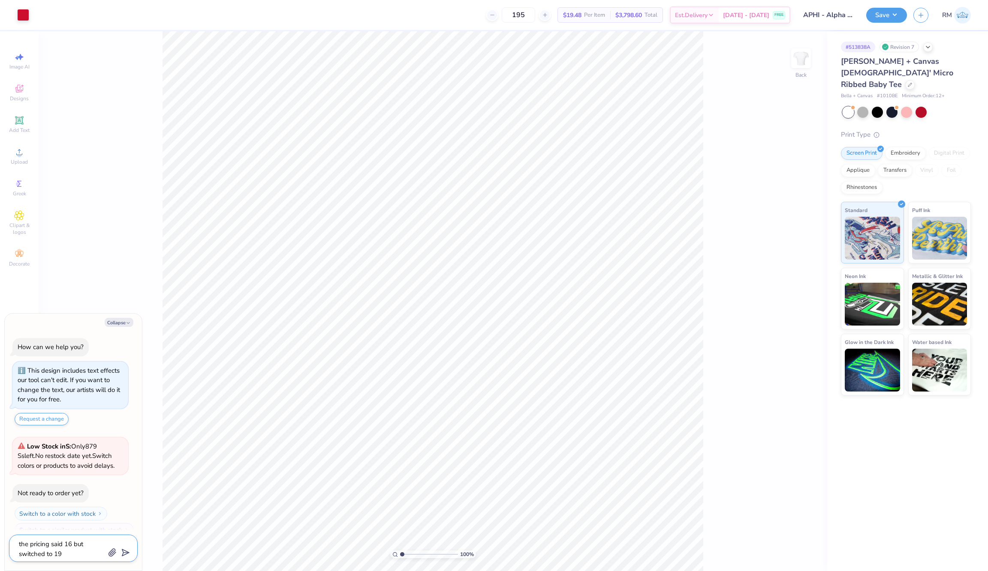
type textarea "x"
type textarea "the pricing said 16 but switched to 19 s"
type textarea "x"
type textarea "the pricing said 16 but switched to 19 su"
type textarea "x"
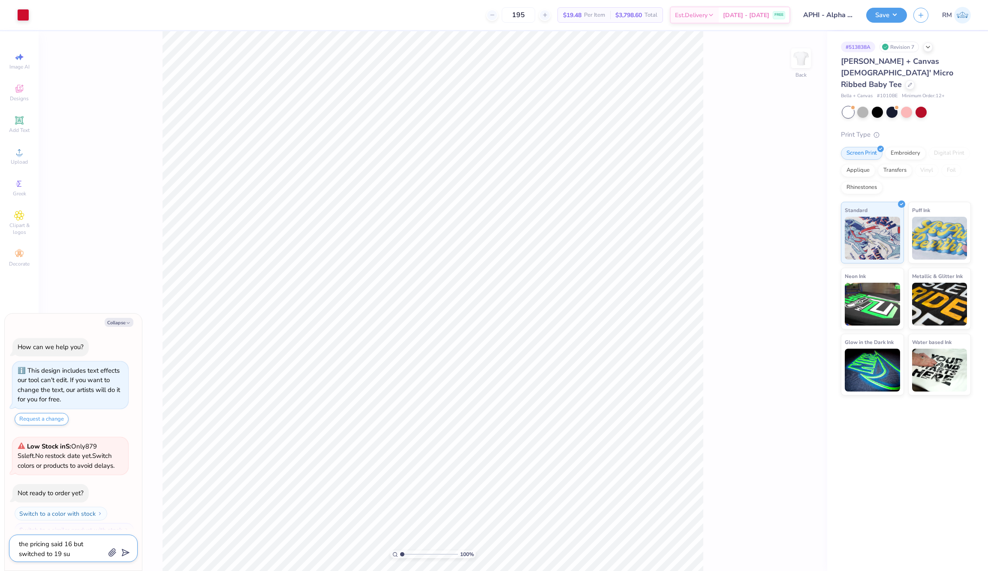
type textarea "the pricing said 16 but switched to 19 sud"
type textarea "x"
type textarea "the pricing said 16 but switched to 19 sudd"
type textarea "x"
type textarea "the pricing said 16 but switched to 19 sudde"
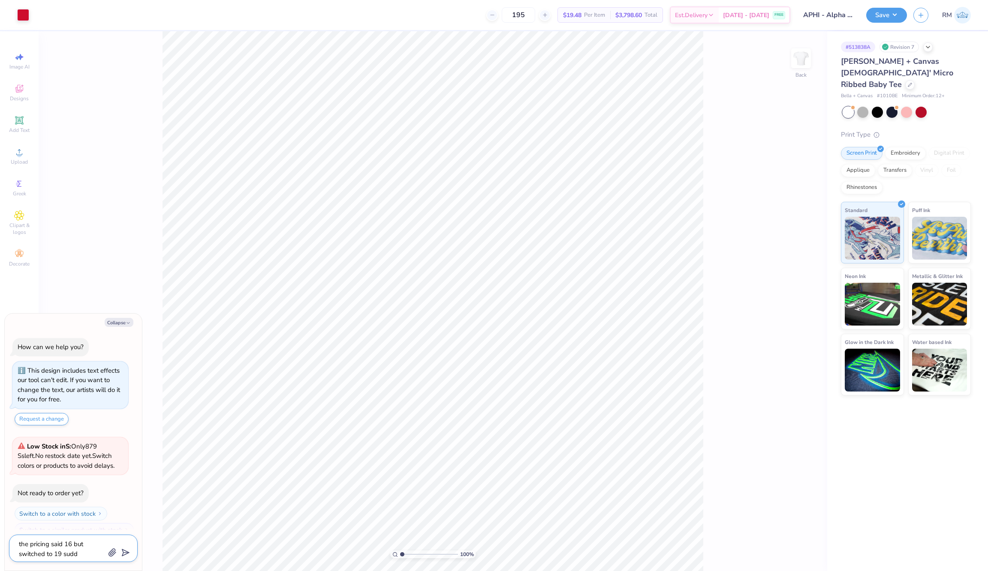
type textarea "x"
type textarea "the pricing said 16 but switched to 19 sudden"
type textarea "x"
type textarea "the pricing said 16 but switched to 19 suddenl"
type textarea "x"
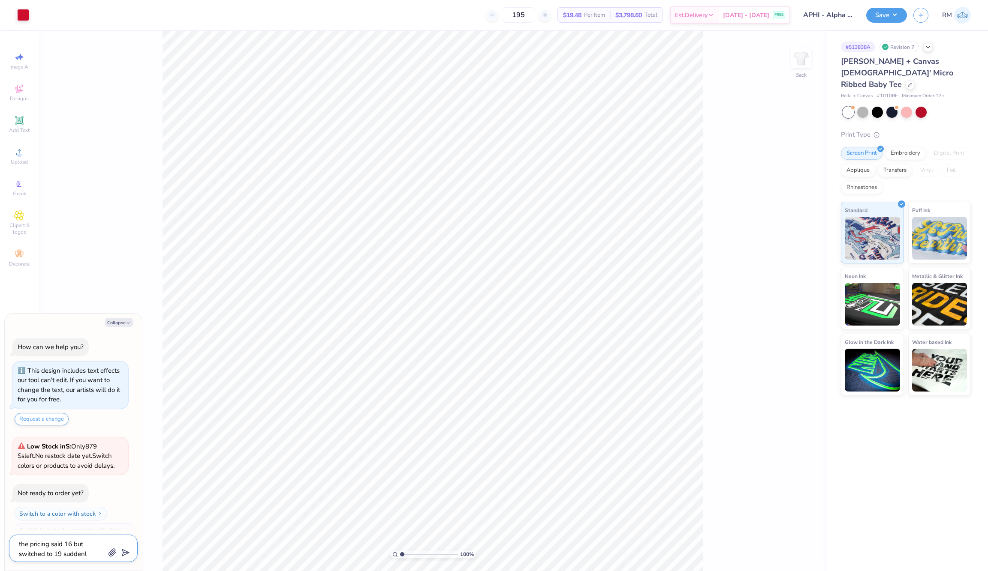
type textarea "the pricing said 16 but switched to 19 suddenly"
type textarea "x"
type textarea "the pricing said 16 but switched to 19 suddenly"
type textarea "x"
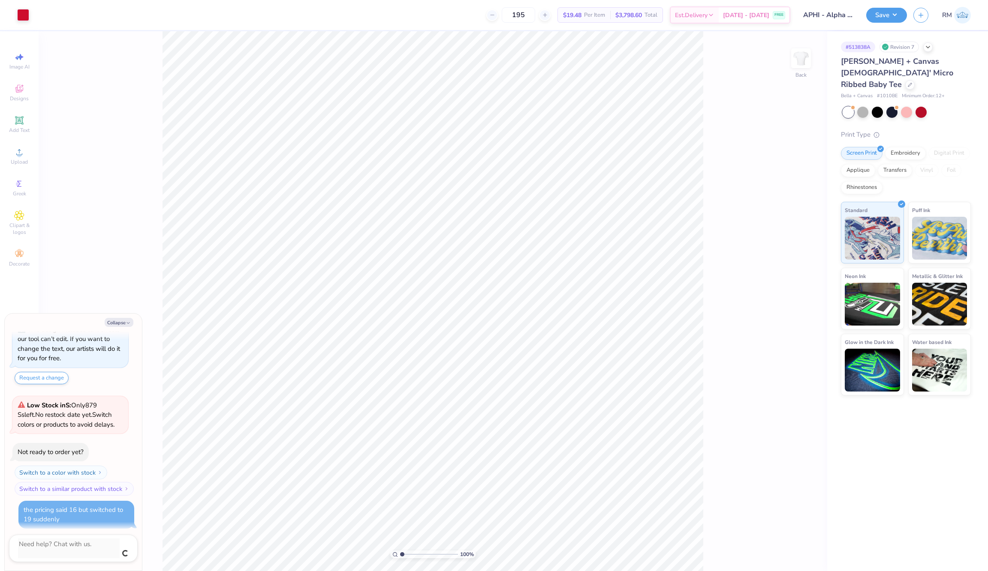
scroll to position [33, 0]
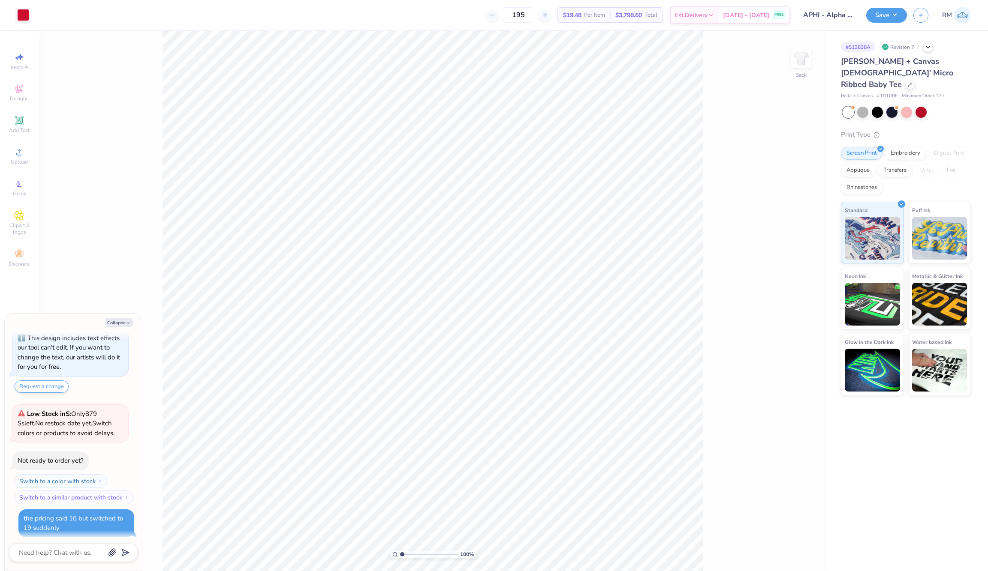
click at [109, 553] on icon "button" at bounding box center [112, 553] width 7 height 7
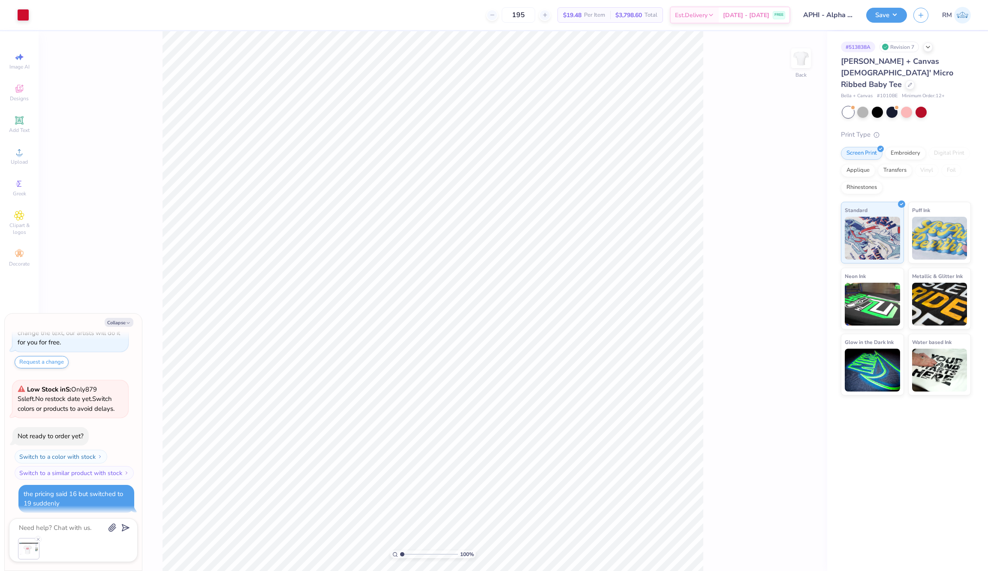
click at [122, 526] on icon "submit" at bounding box center [124, 528] width 12 height 12
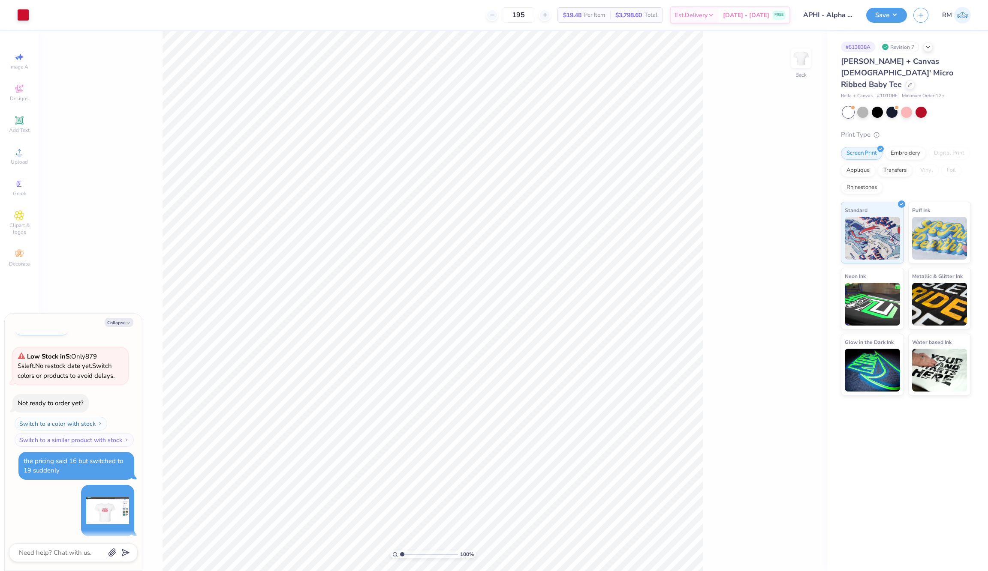
scroll to position [89, 0]
type textarea "x"
type textarea "?"
type textarea "x"
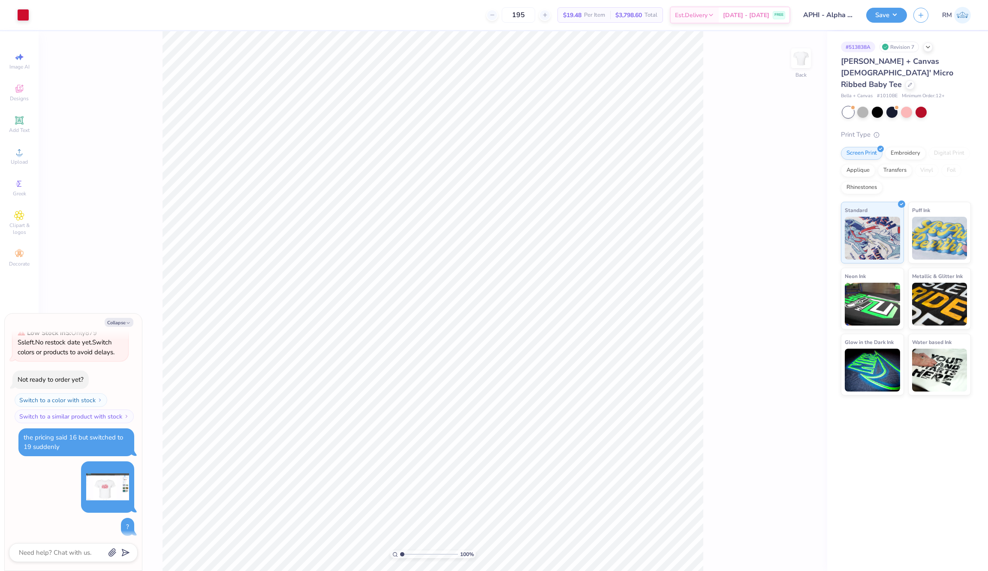
scroll to position [112, 0]
type textarea "x"
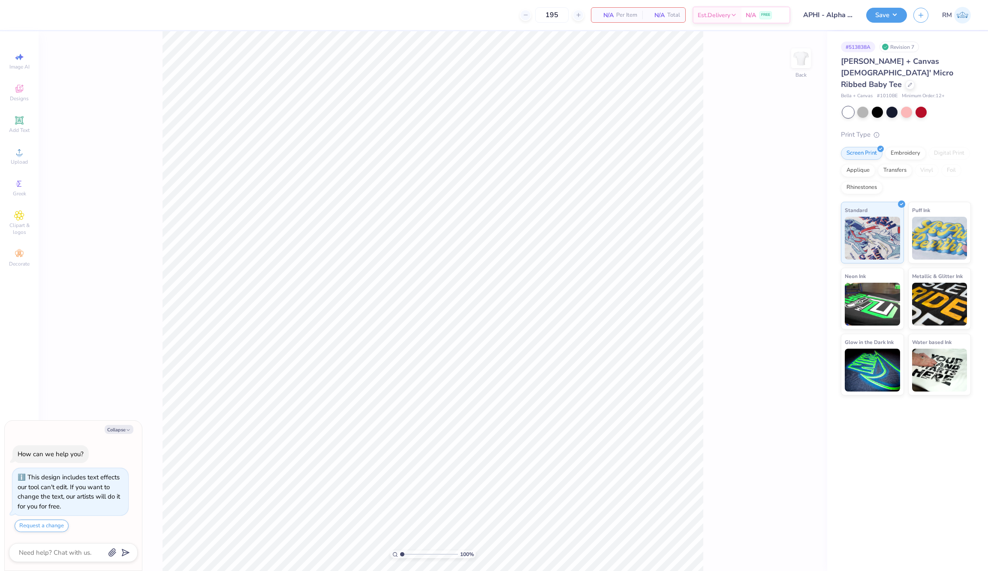
scroll to position [112, 0]
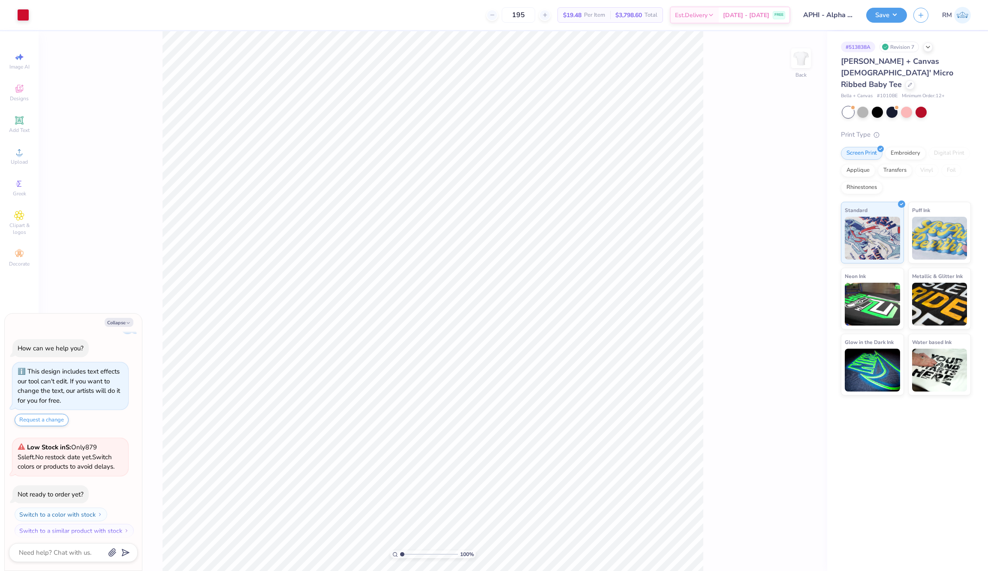
click at [592, 30] on div "195 $19.48 Per Item $3,798.60 Total Est. Delivery Sep 14 - 17 FREE" at bounding box center [413, 15] width 755 height 30
click at [894, 21] on button "Save" at bounding box center [886, 13] width 41 height 15
type textarea "x"
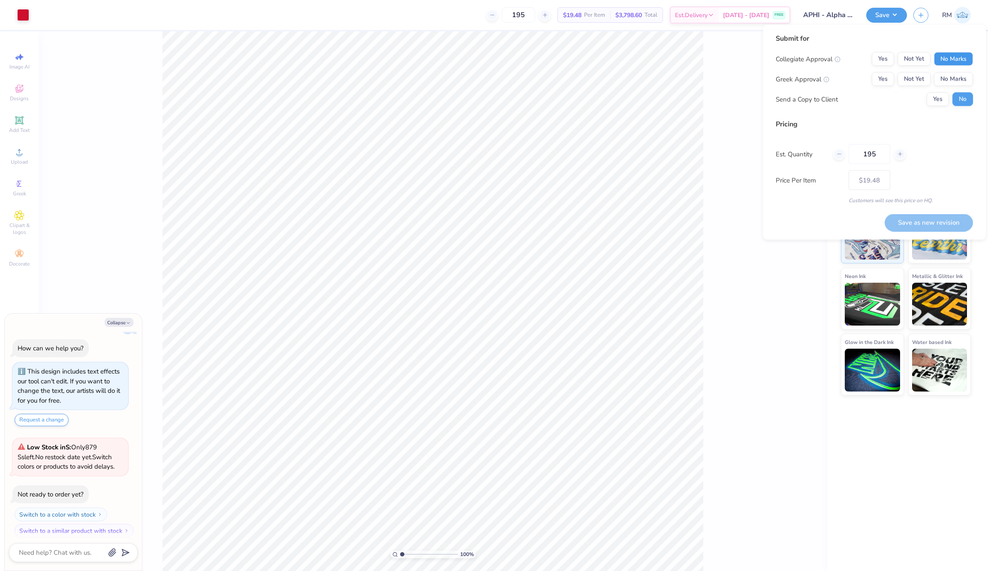
click at [945, 63] on button "No Marks" at bounding box center [953, 59] width 39 height 14
click at [910, 89] on div "Collegiate Approval Yes Not Yet No Marks Greek Approval Yes Not Yet No Marks Se…" at bounding box center [874, 79] width 197 height 54
click at [951, 81] on button "No Marks" at bounding box center [953, 79] width 39 height 14
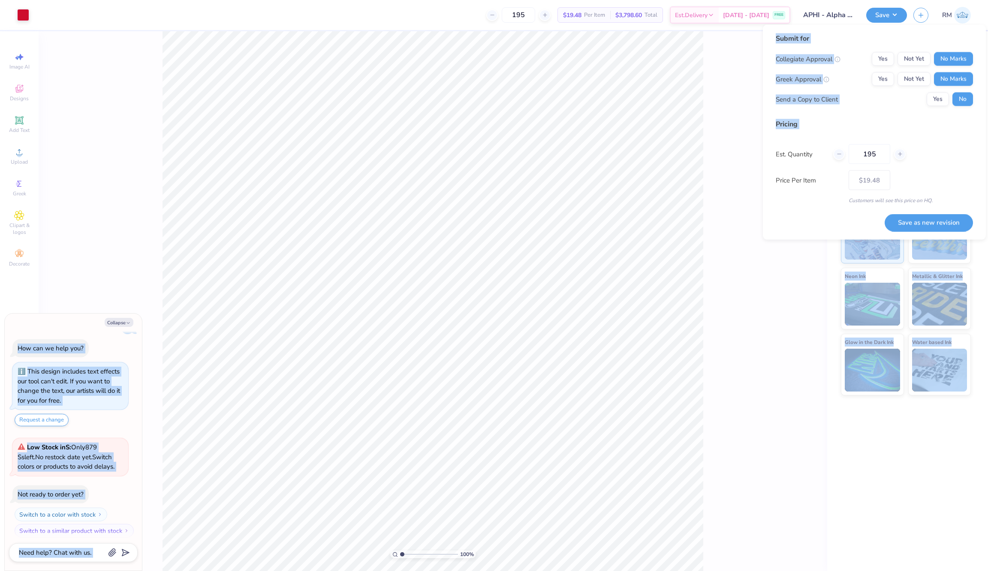
click at [762, 145] on body "Art colors 195 $19.48 Per Item $3,798.60 Total Est. Delivery Sep 14 - 17 FREE D…" at bounding box center [494, 285] width 988 height 571
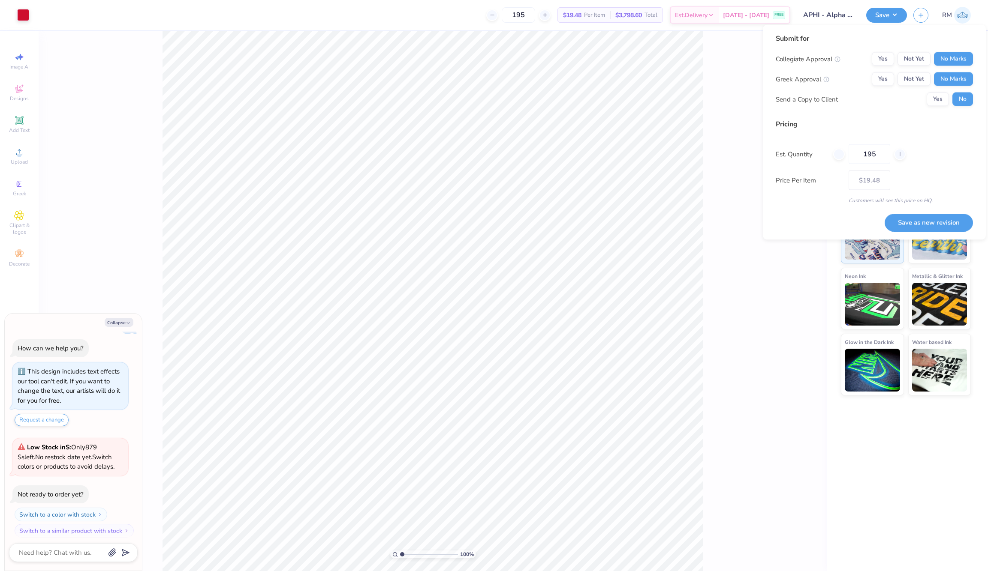
click at [749, 154] on div "100 % Back" at bounding box center [433, 301] width 788 height 540
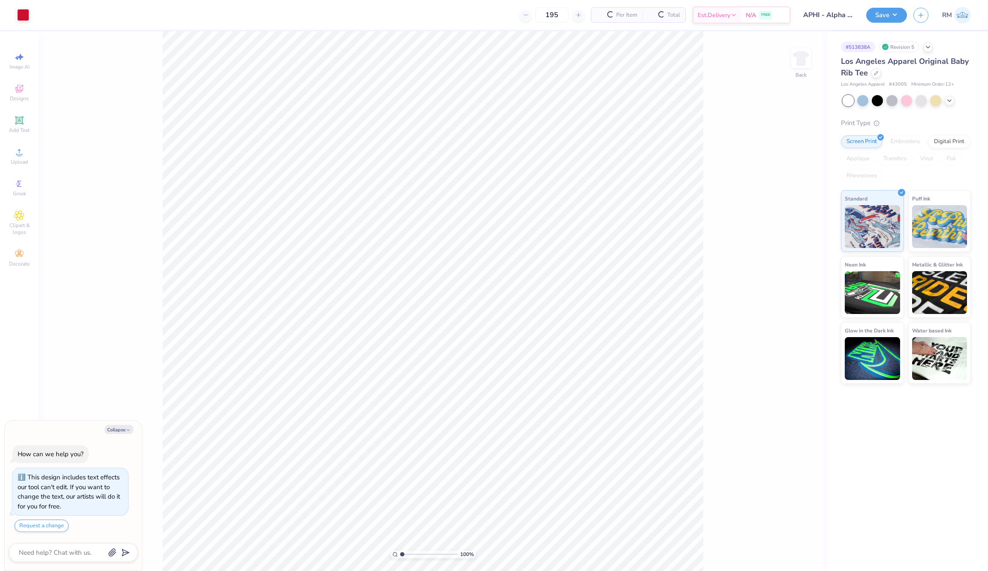
scroll to position [3, 0]
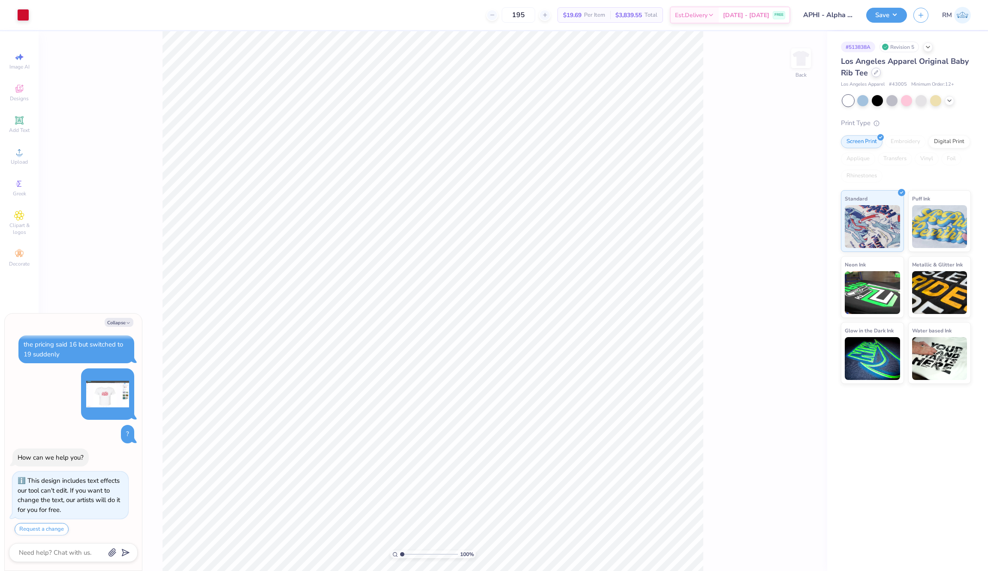
click at [874, 72] on icon at bounding box center [876, 72] width 4 height 4
type textarea "x"
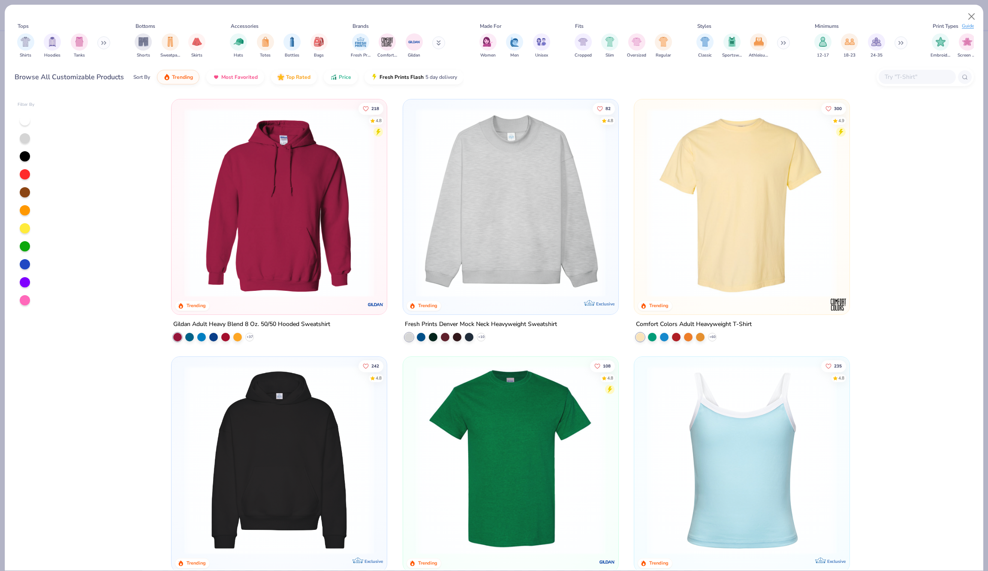
click at [930, 83] on div at bounding box center [916, 77] width 77 height 14
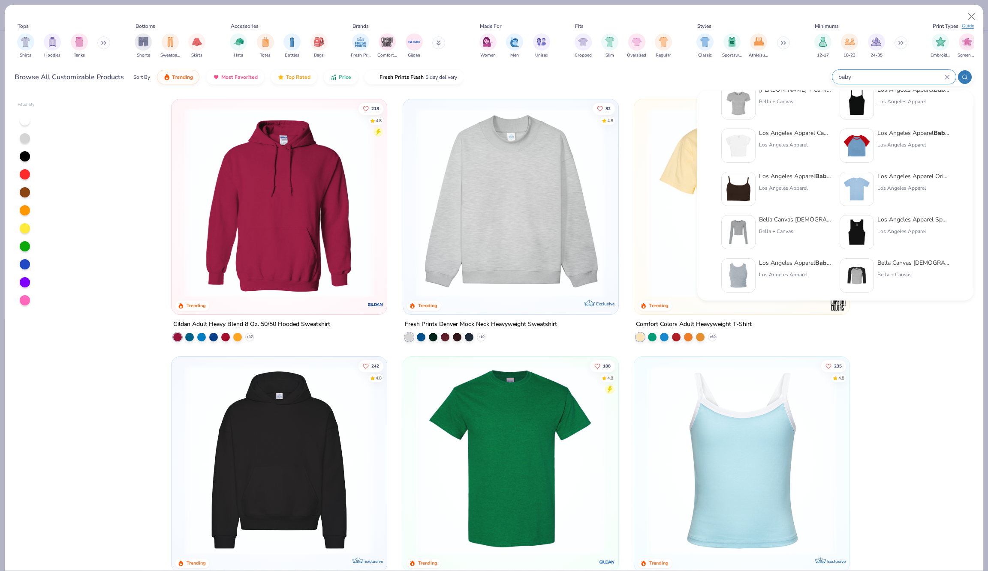
scroll to position [30, 0]
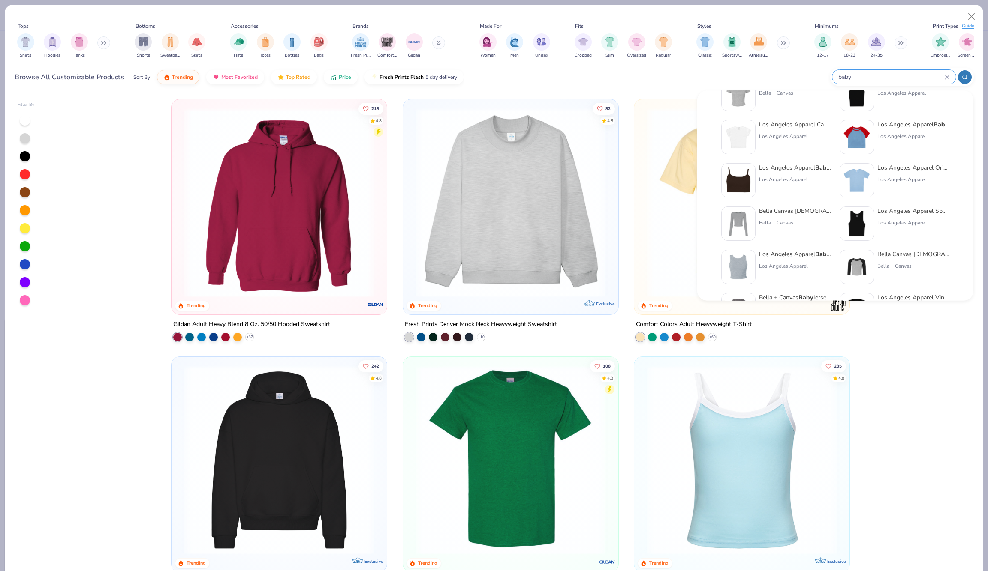
type input "baby"
click at [742, 98] on img at bounding box center [738, 94] width 27 height 27
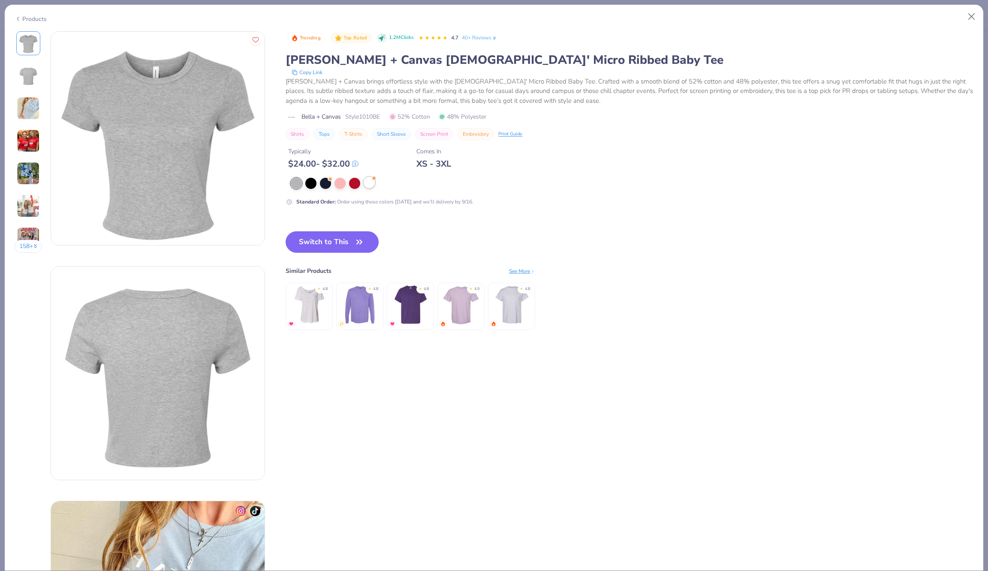
click at [375, 182] on div at bounding box center [369, 182] width 11 height 11
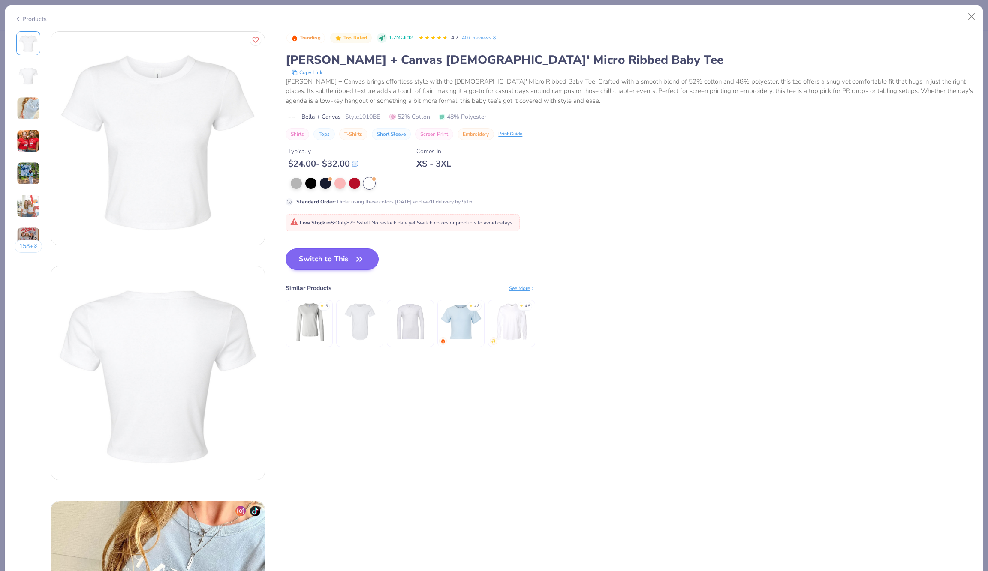
click at [347, 254] on button "Switch to This" at bounding box center [332, 259] width 93 height 21
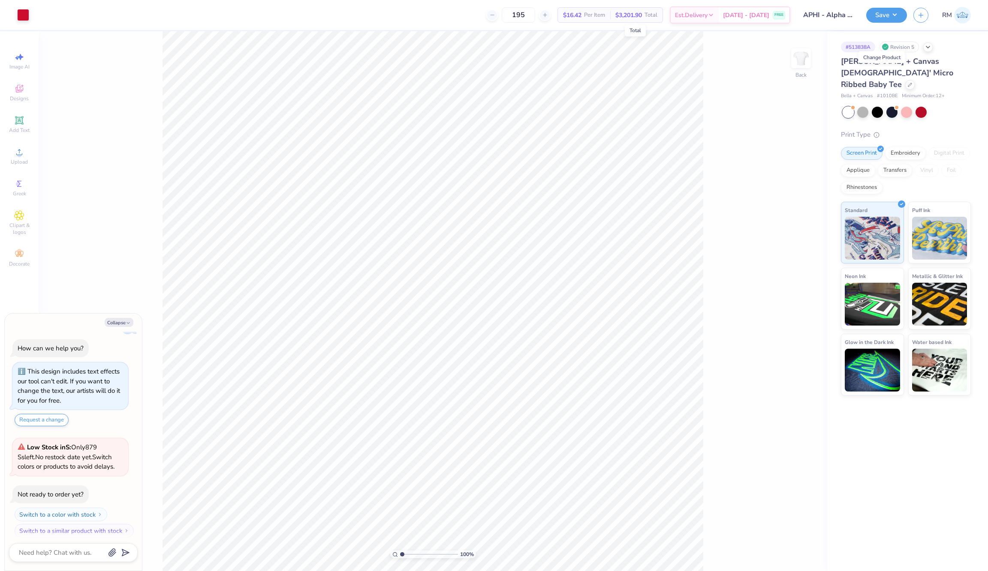
click at [642, 14] on span "$3,201.90" at bounding box center [628, 15] width 27 height 9
click at [899, 14] on button "Save" at bounding box center [886, 13] width 41 height 15
type textarea "x"
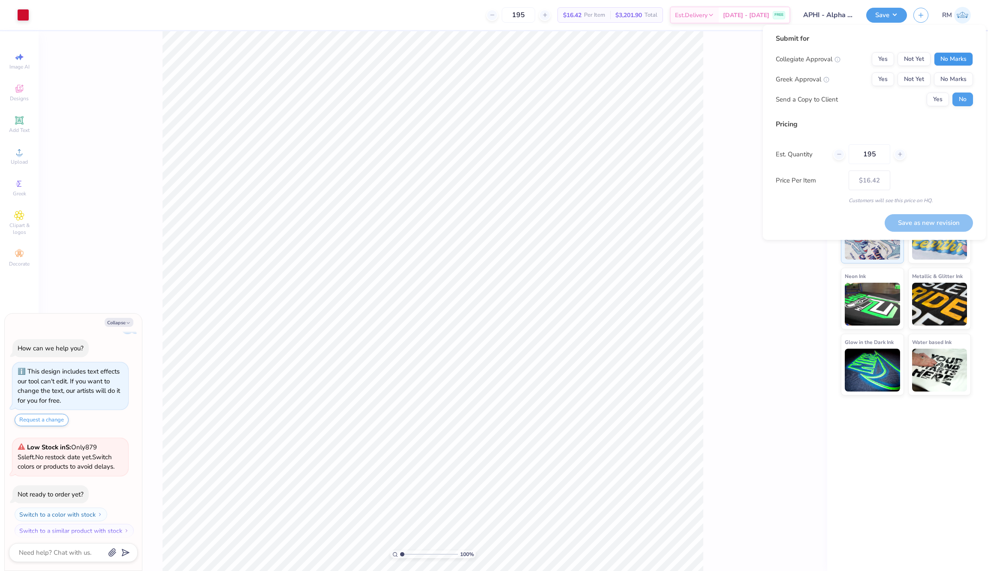
click at [950, 53] on button "No Marks" at bounding box center [953, 59] width 39 height 14
click at [918, 75] on button "Not Yet" at bounding box center [913, 79] width 33 height 14
click at [908, 229] on button "Save as new revision" at bounding box center [928, 223] width 88 height 18
type input "$16.42"
type textarea "x"
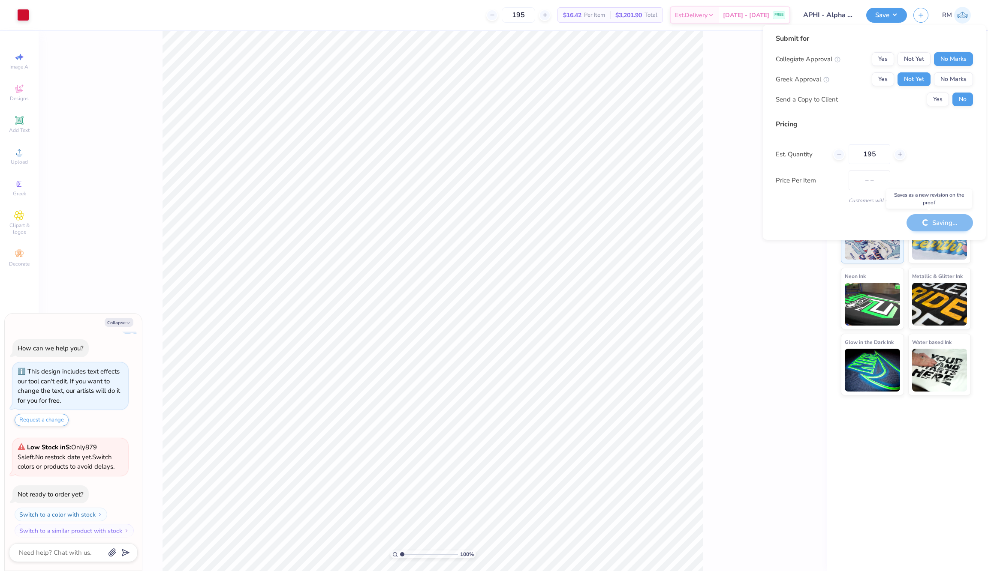
type input "$19.48"
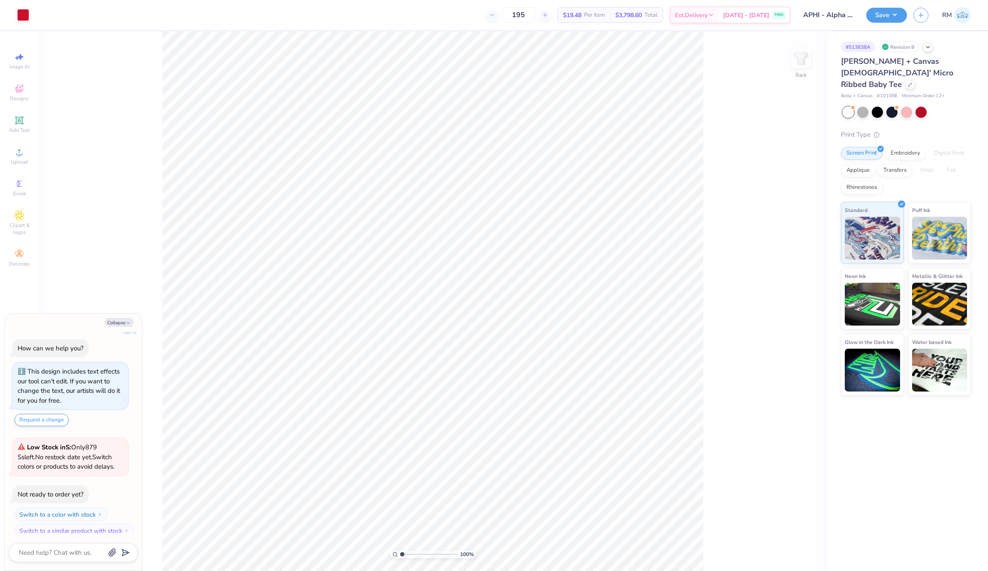
click at [508, 3] on div "195 $19.48 Per Item $3,798.60 Total Est. Delivery [DATE] - [DATE] FREE" at bounding box center [413, 15] width 755 height 30
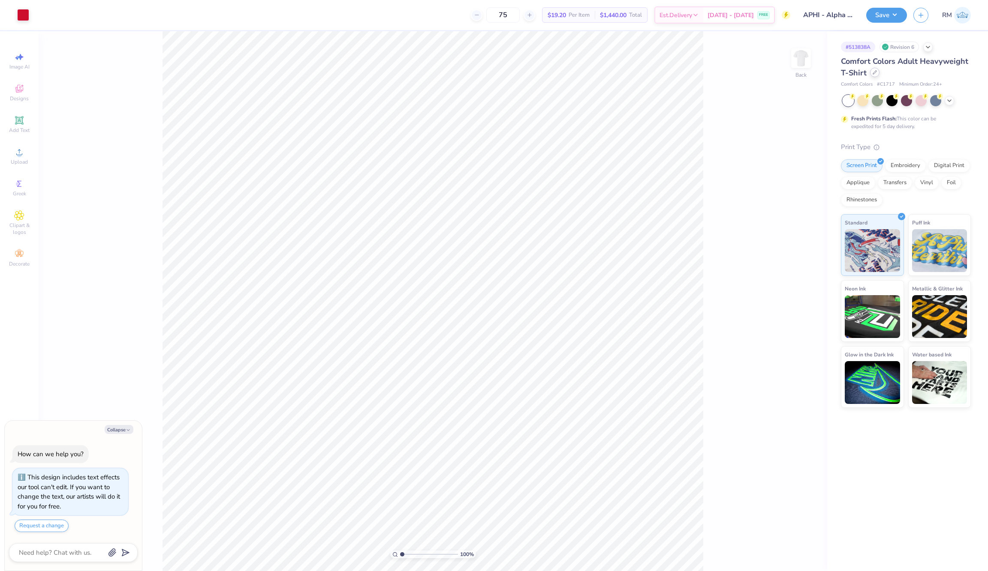
scroll to position [43, 0]
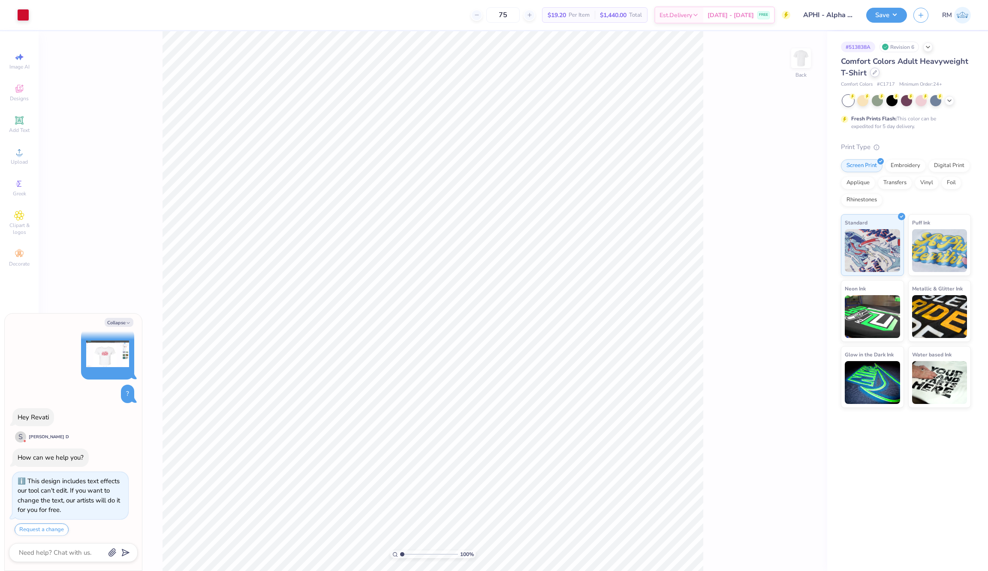
click at [875, 76] on div at bounding box center [874, 72] width 9 height 9
type textarea "x"
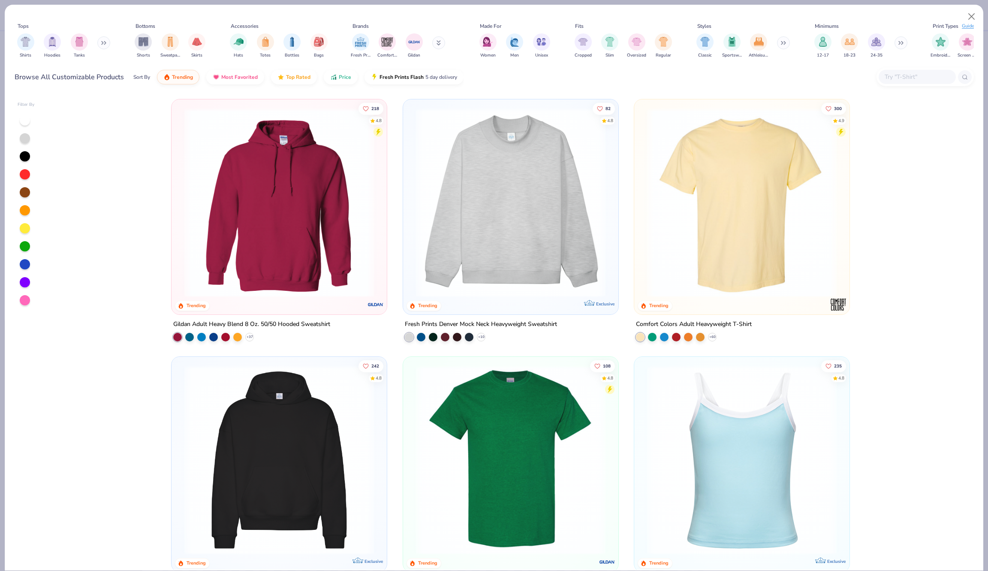
click at [884, 79] on input "text" at bounding box center [917, 77] width 66 height 10
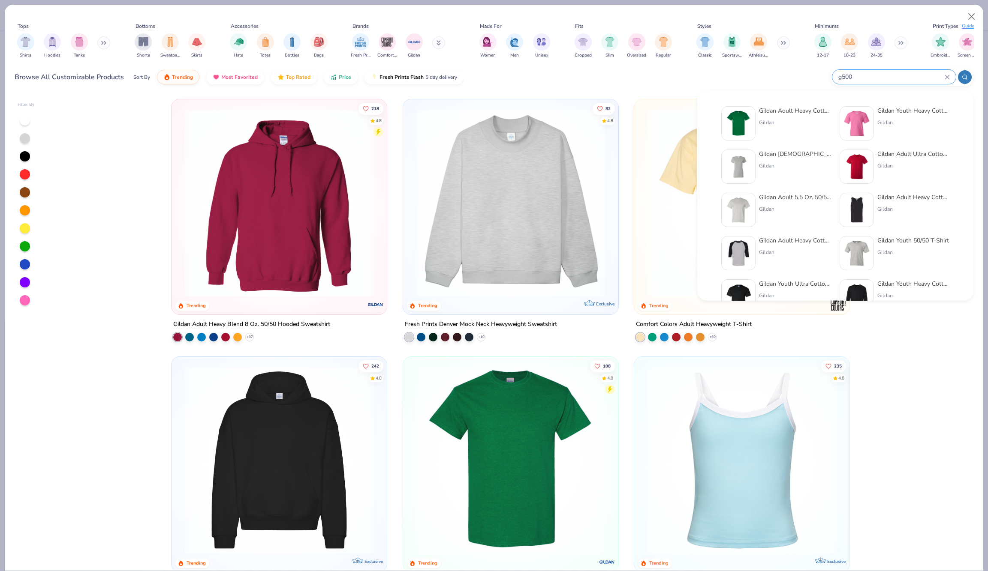
type input "g500"
click at [743, 120] on img at bounding box center [738, 123] width 27 height 27
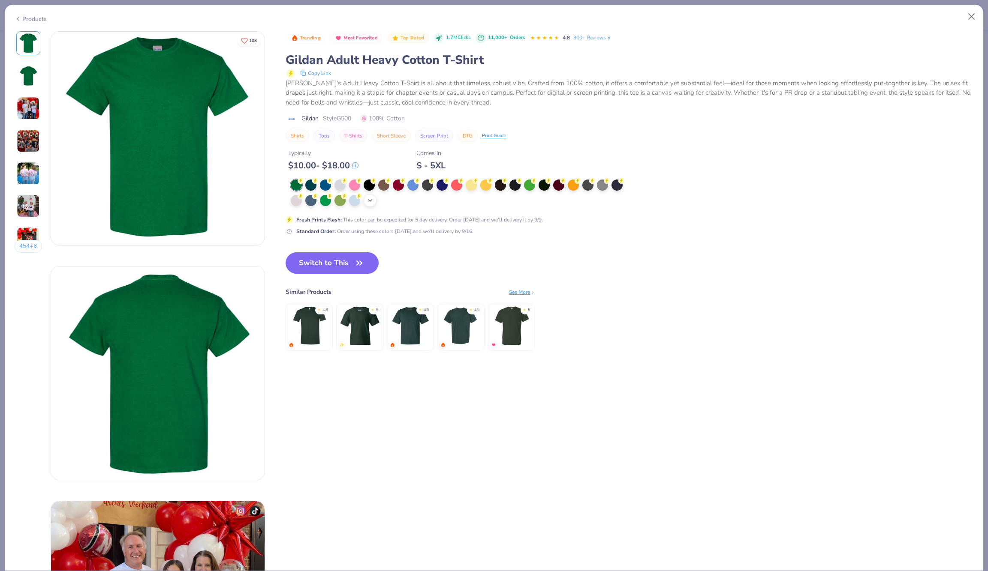
click at [372, 198] on icon at bounding box center [370, 200] width 7 height 7
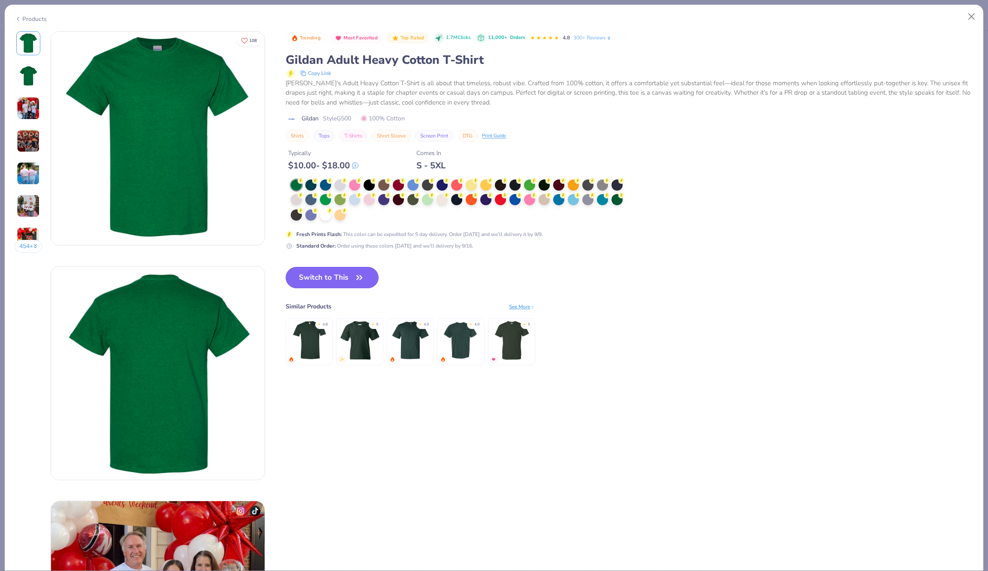
click at [361, 210] on div at bounding box center [460, 201] width 338 height 42
click at [357, 210] on div at bounding box center [460, 201] width 338 height 42
click at [328, 209] on icon at bounding box center [330, 210] width 6 height 6
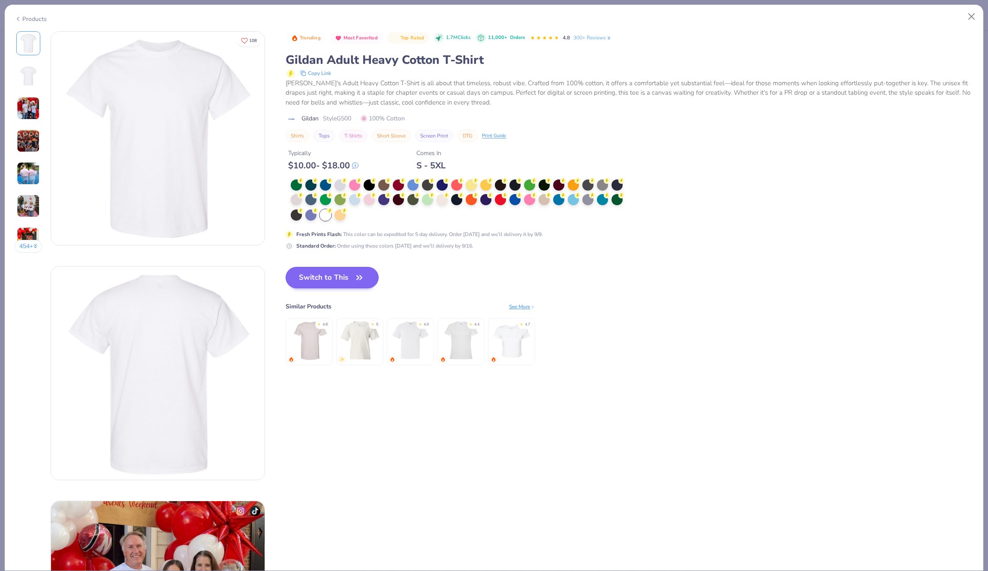
click at [338, 275] on button "Switch to This" at bounding box center [332, 277] width 93 height 21
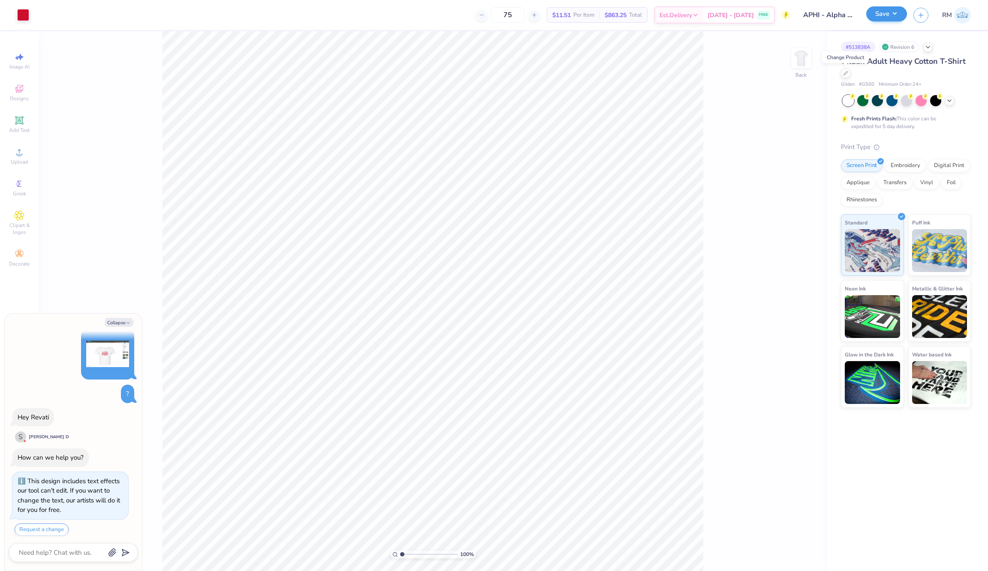
click at [892, 18] on button "Save" at bounding box center [886, 13] width 41 height 15
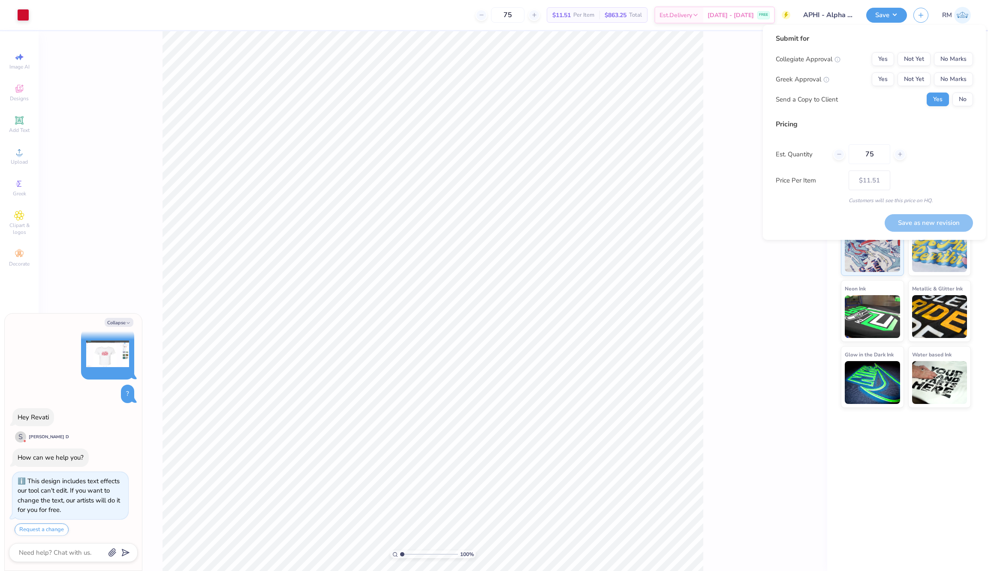
type textarea "x"
click at [949, 59] on button "No Marks" at bounding box center [953, 59] width 39 height 14
click at [916, 76] on button "Not Yet" at bounding box center [913, 79] width 33 height 14
click at [904, 227] on button "Save as new revision" at bounding box center [928, 223] width 88 height 18
type input "$11.51"
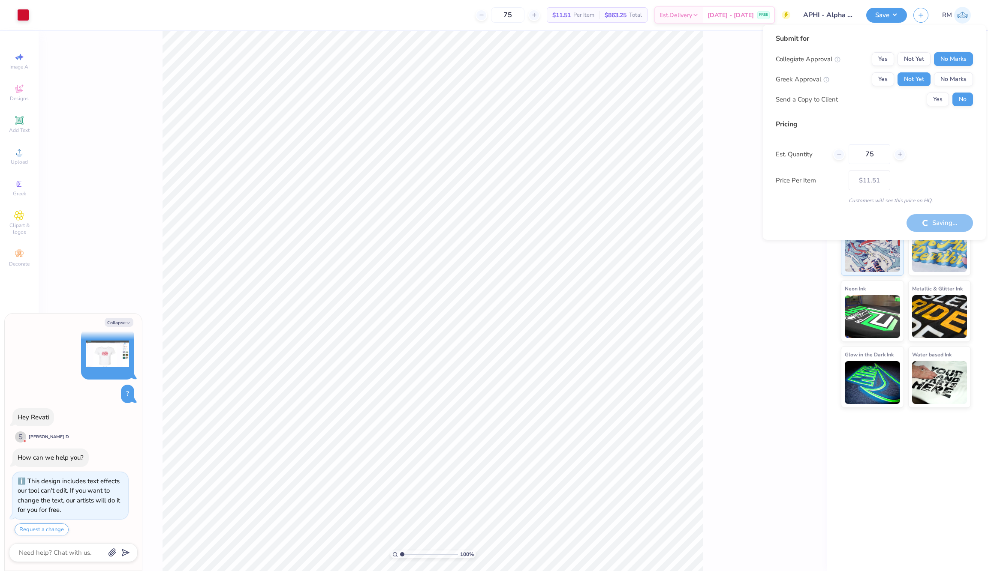
type textarea "x"
